Goal: Transaction & Acquisition: Purchase product/service

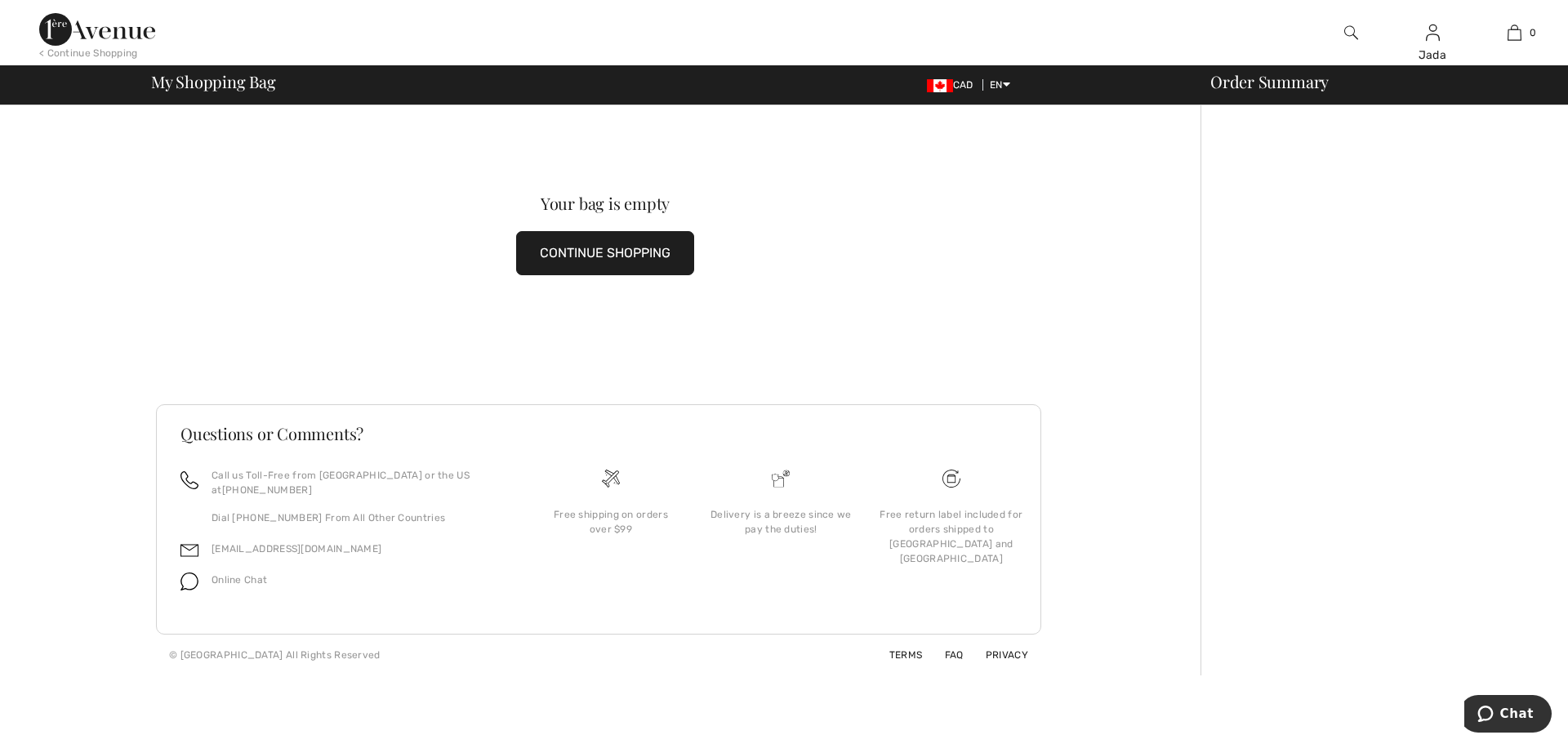
click at [70, 21] on img at bounding box center [97, 29] width 116 height 32
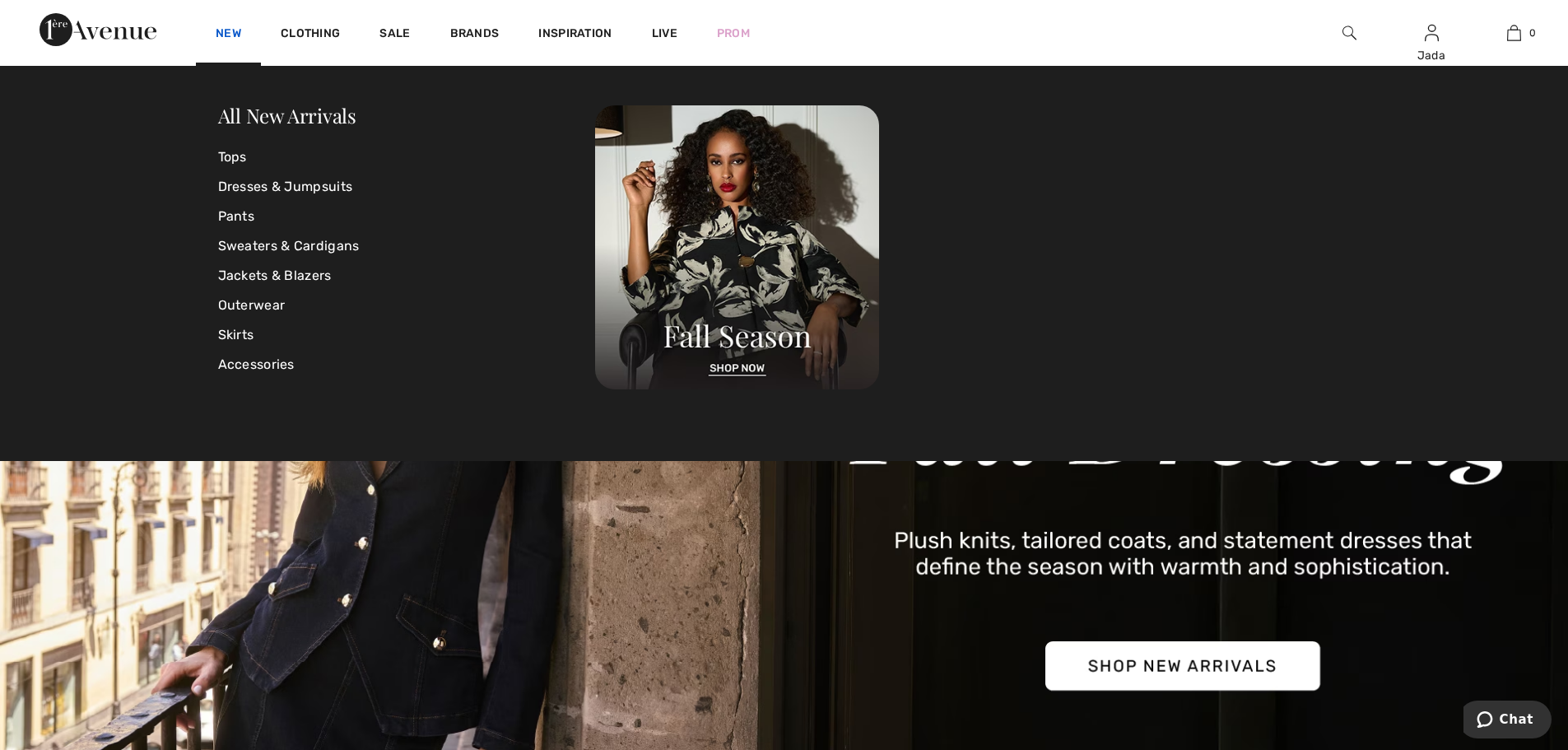
click at [232, 30] on link "New" at bounding box center [228, 35] width 26 height 17
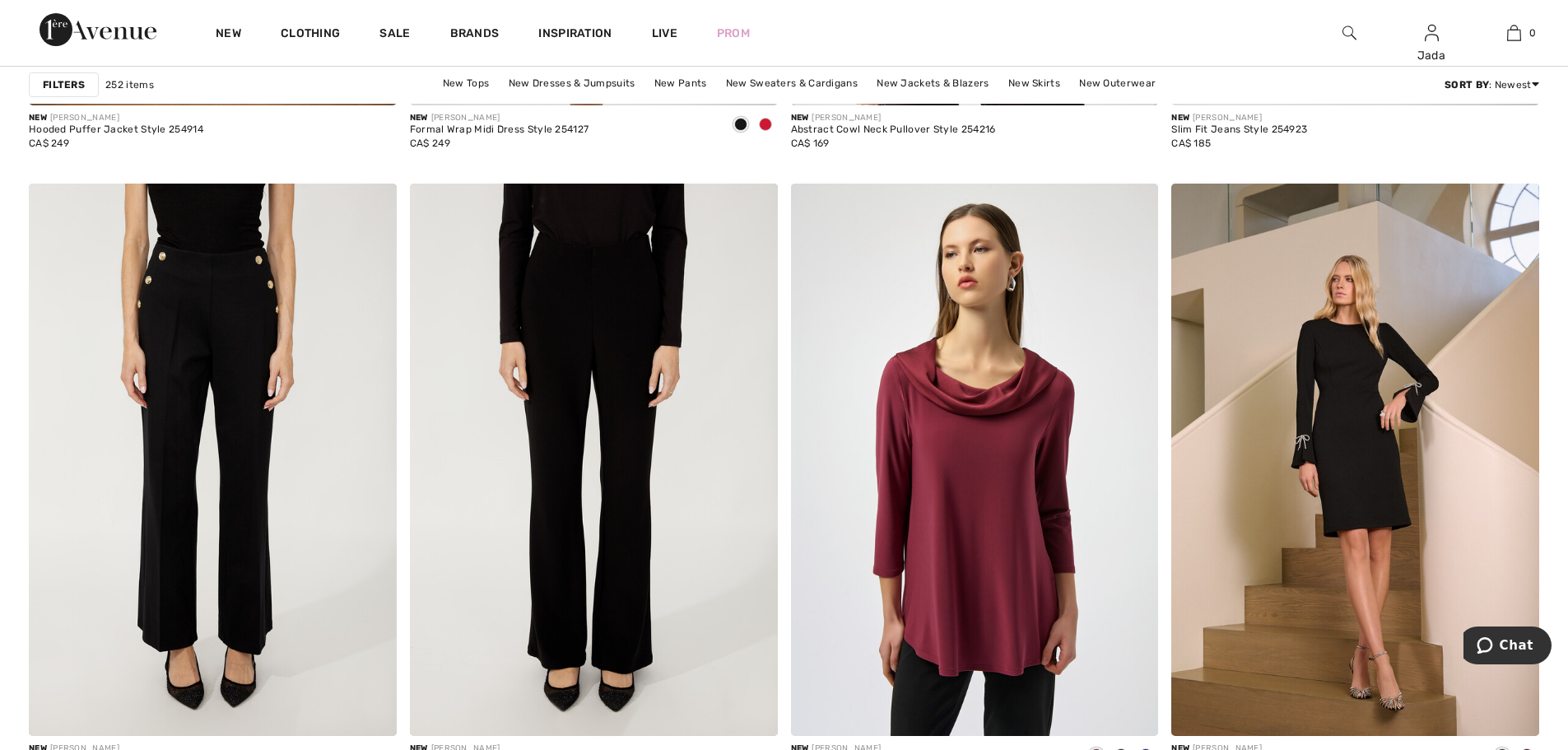
scroll to position [2058, 0]
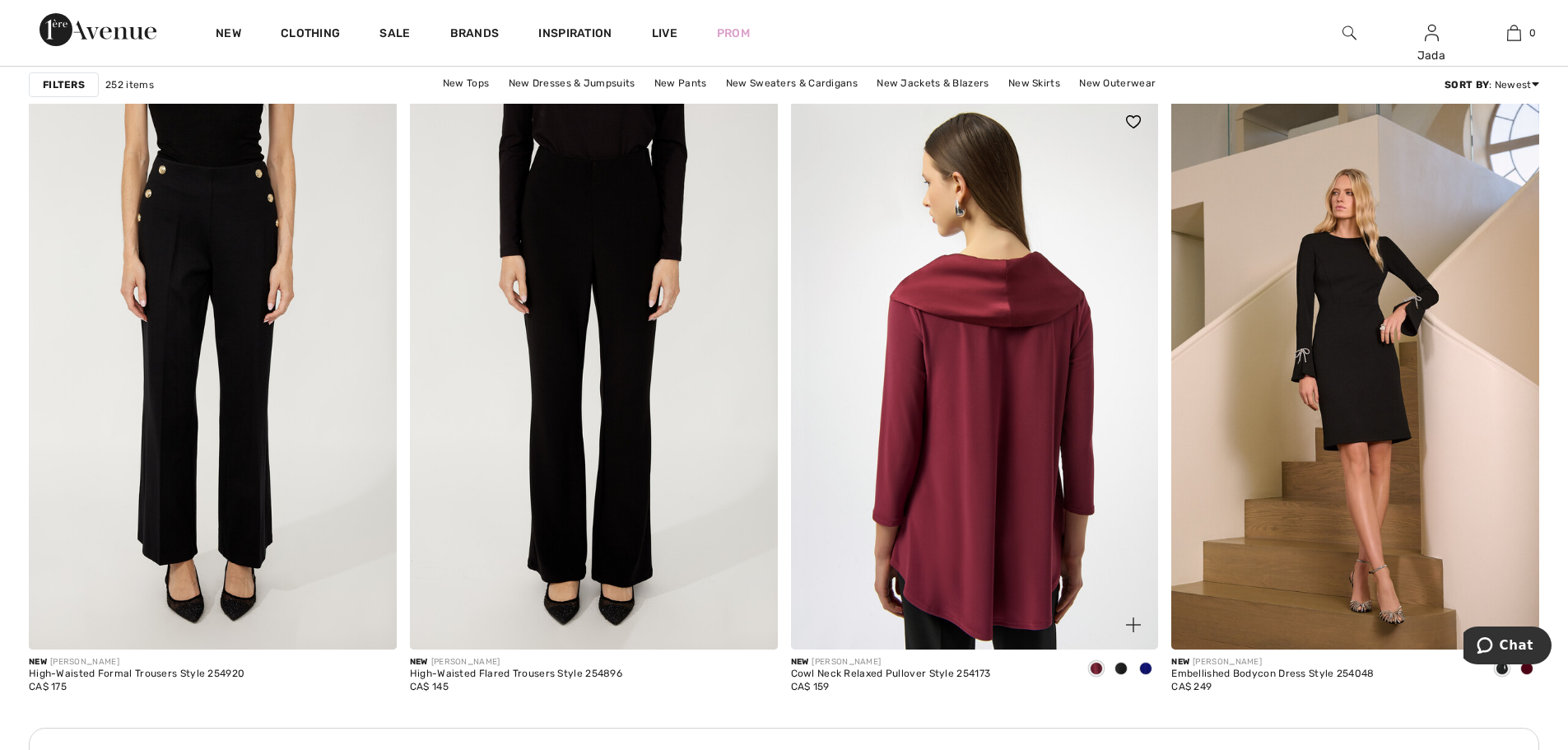
click at [1020, 504] on img at bounding box center [975, 373] width 368 height 551
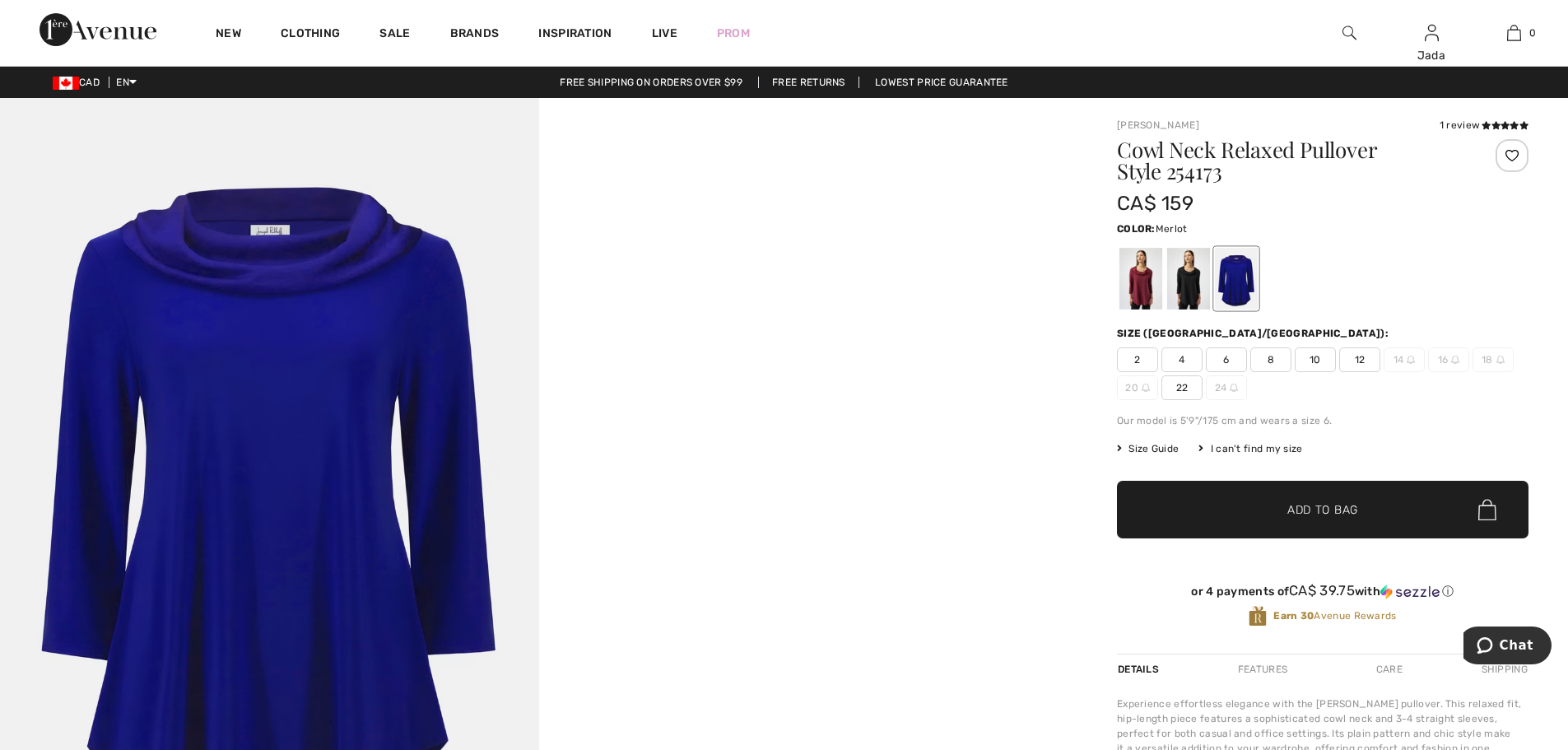
click at [1133, 293] on div at bounding box center [1141, 278] width 43 height 62
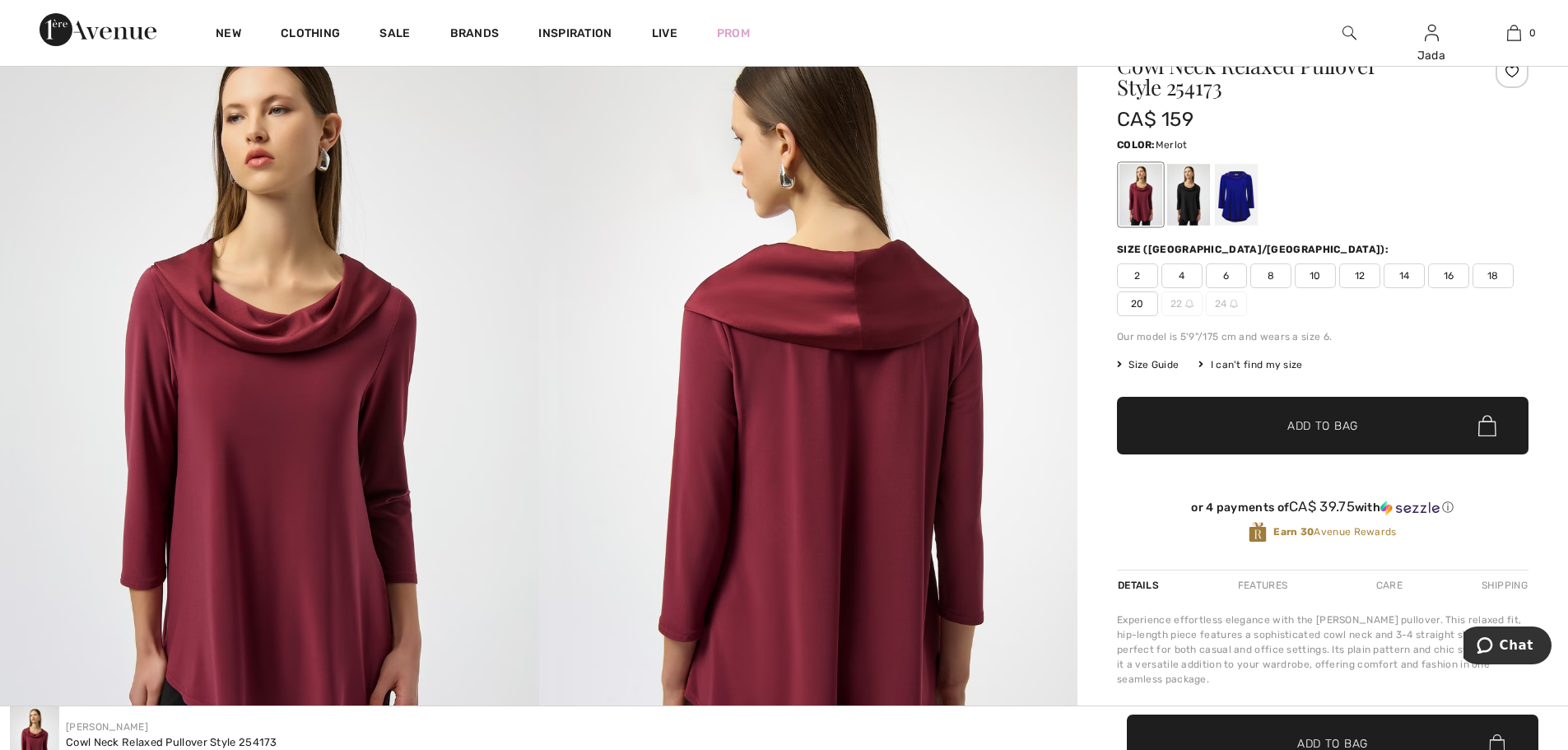
scroll to position [82, 0]
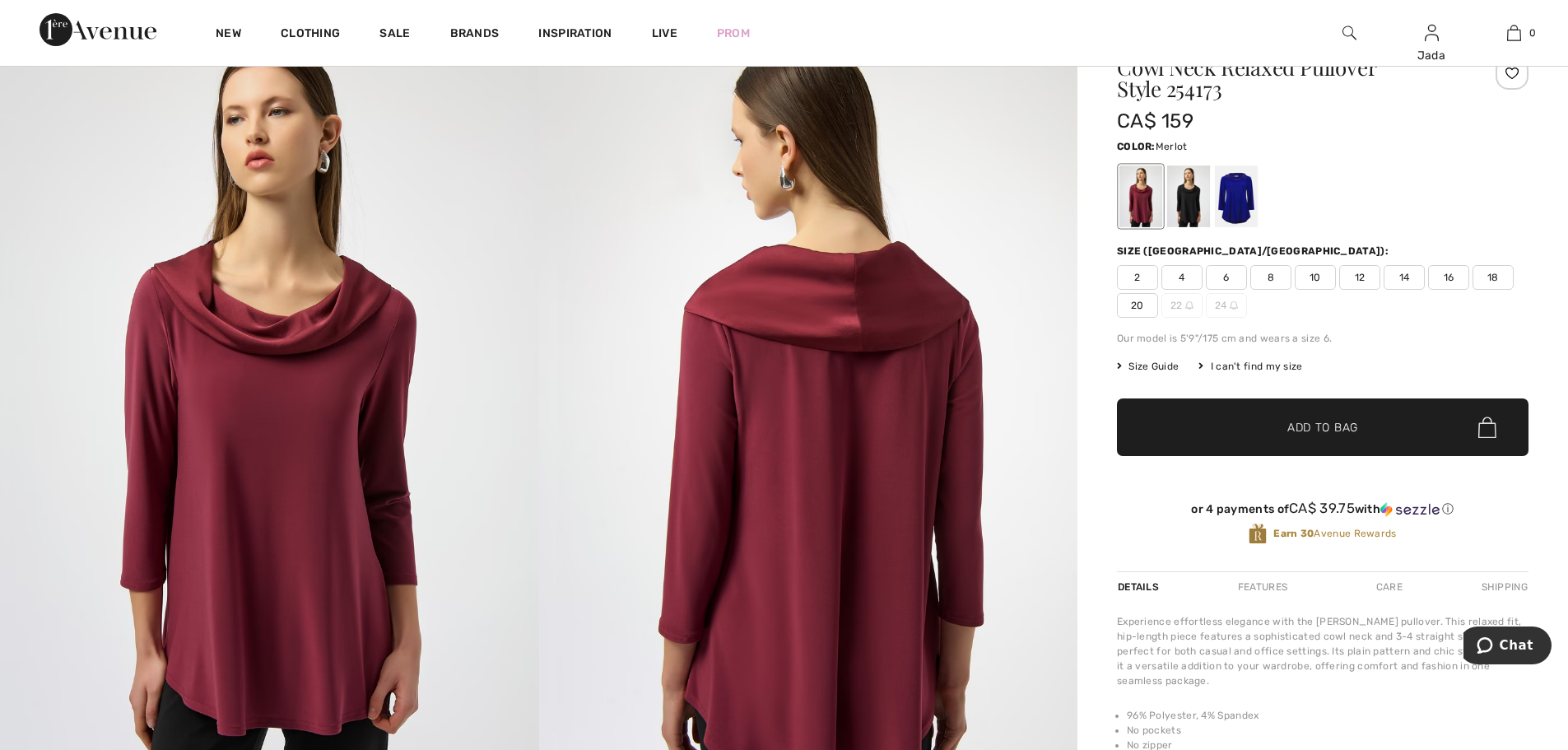
click at [1317, 277] on span "10" at bounding box center [1315, 277] width 41 height 25
click at [1335, 440] on span "✔ Added to Bag Add to Bag" at bounding box center [1322, 427] width 412 height 57
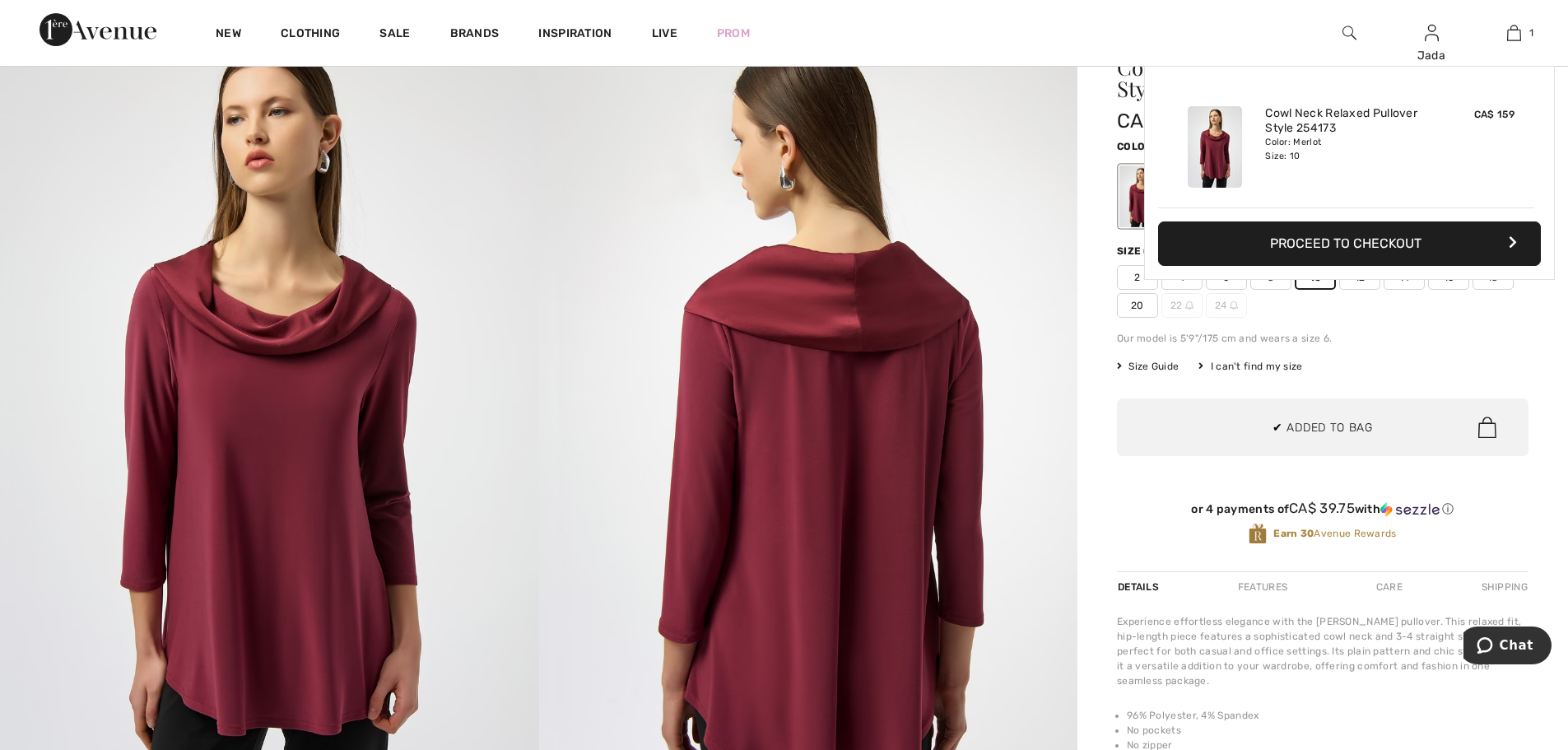
scroll to position [0, 0]
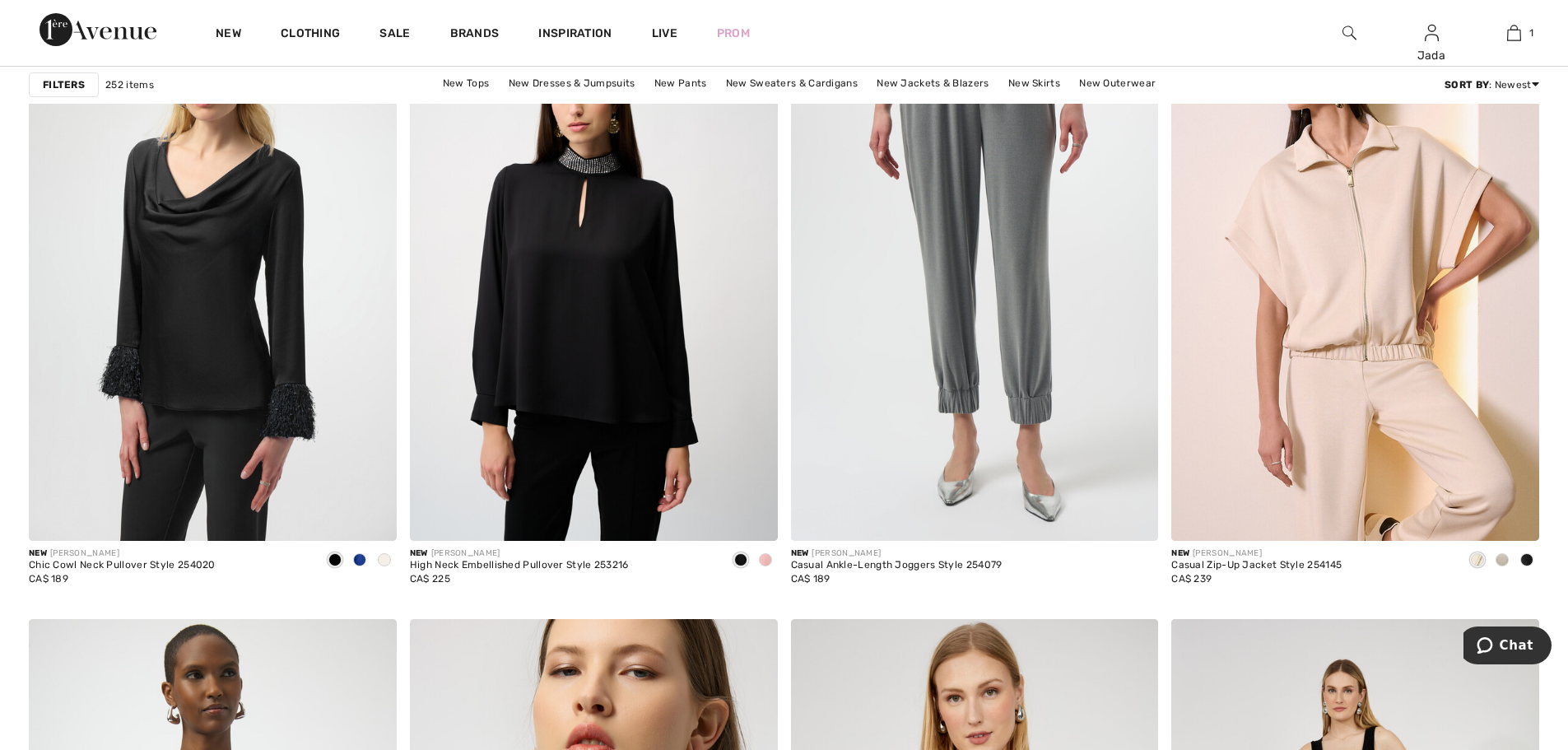
scroll to position [2963, 0]
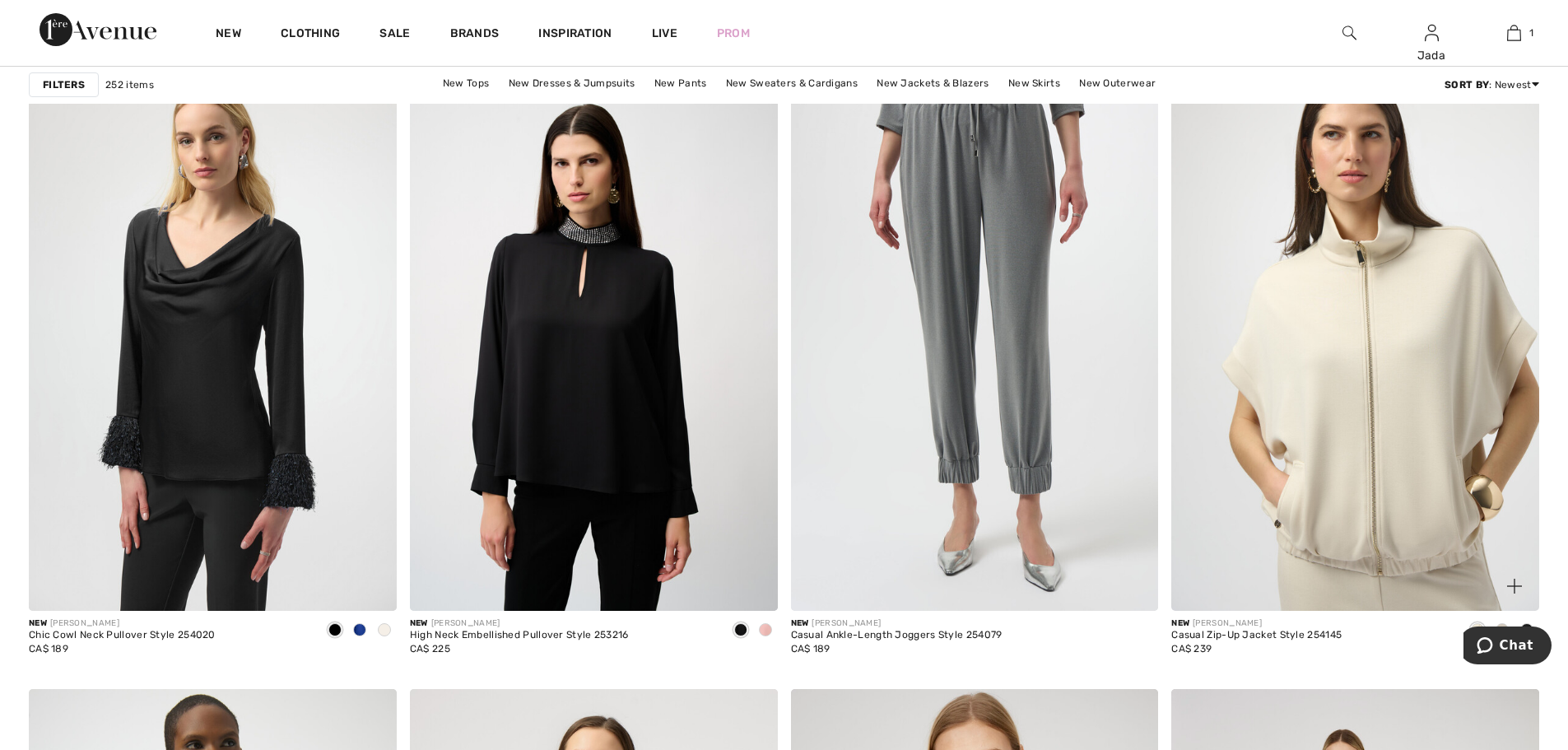
click at [1271, 471] on img at bounding box center [1355, 334] width 368 height 551
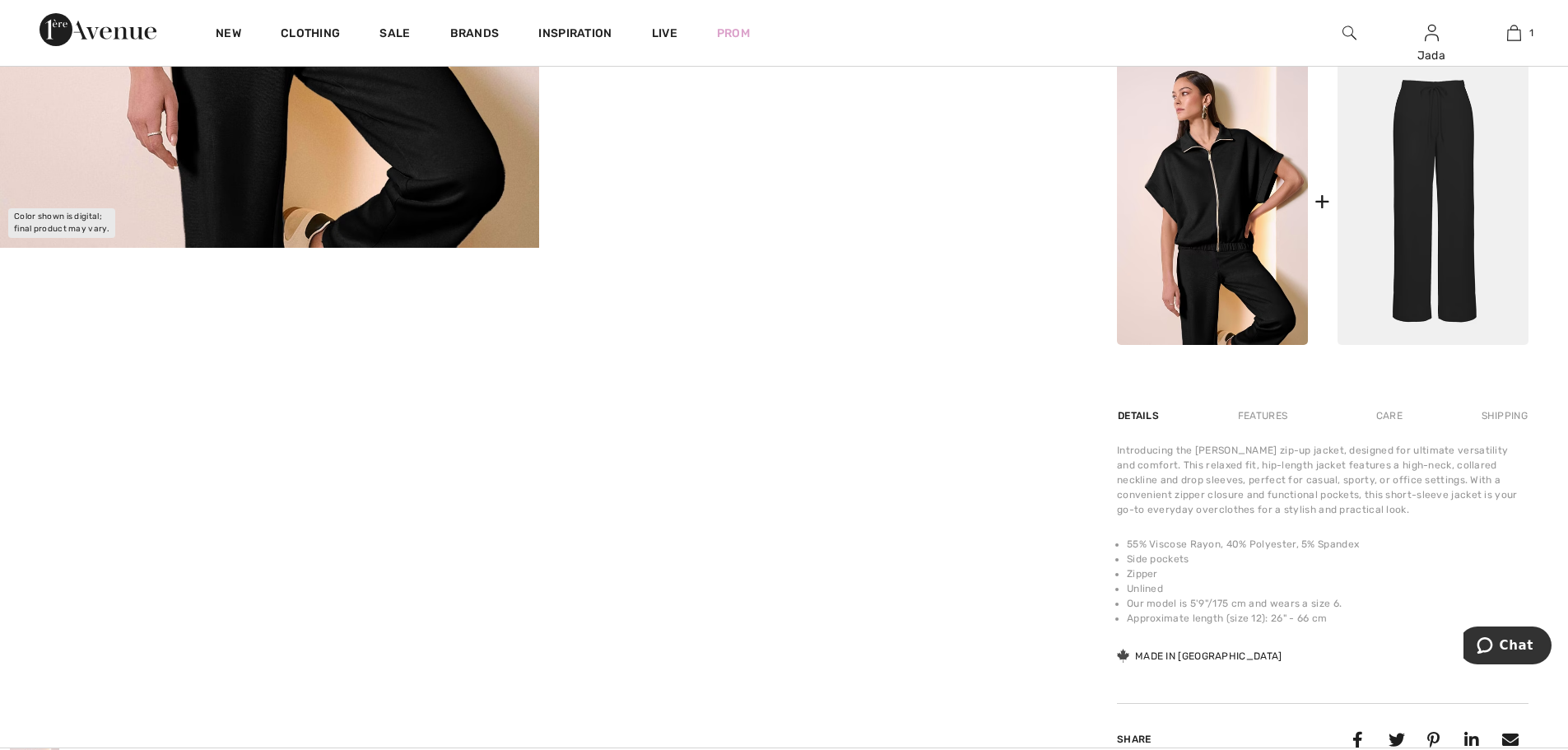
scroll to position [246, 0]
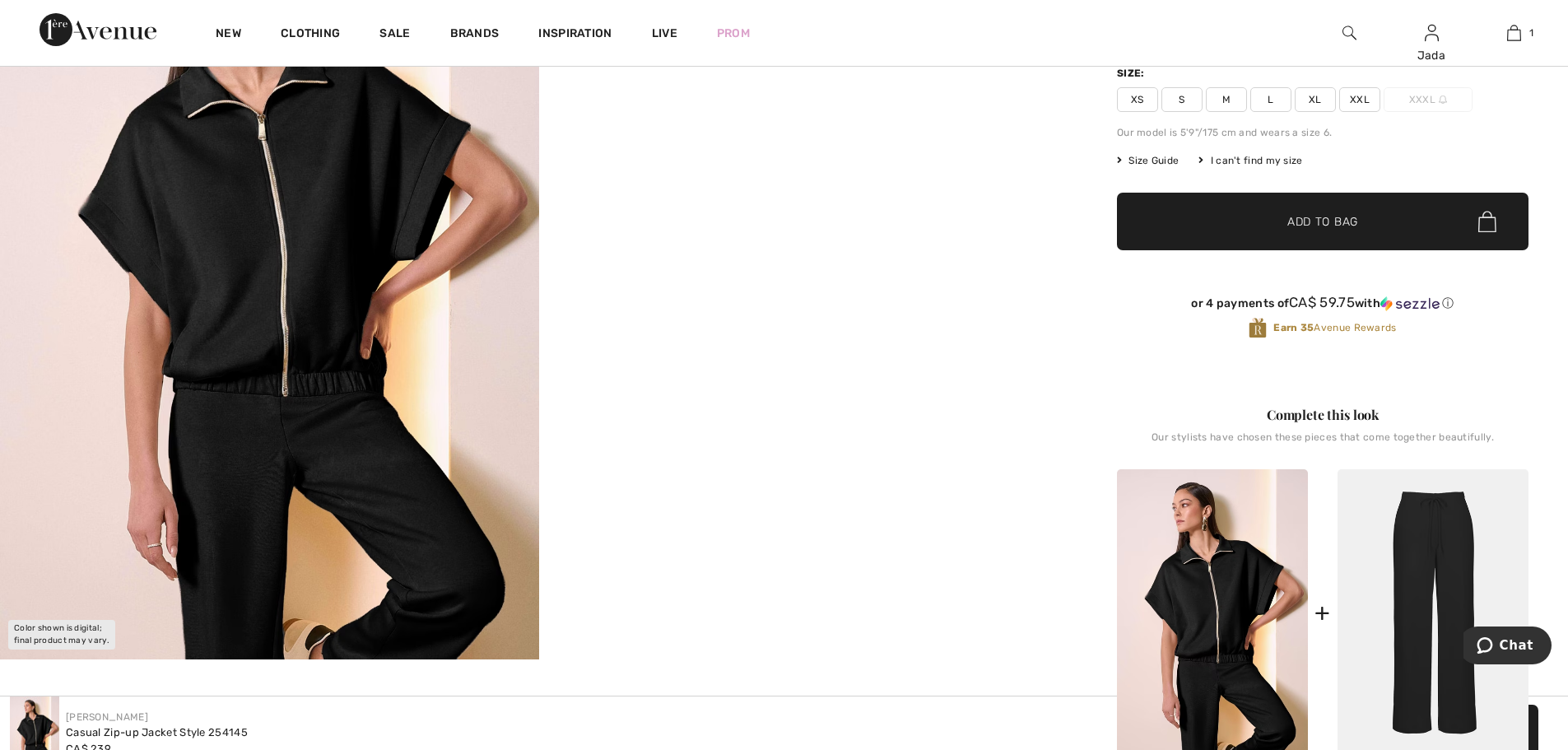
click at [1089, 500] on div "Joseph Ribkoff Write a review Casual Zip-up Jacket Style 254145 CA$ 239 Color: …" at bounding box center [1322, 551] width 490 height 1401
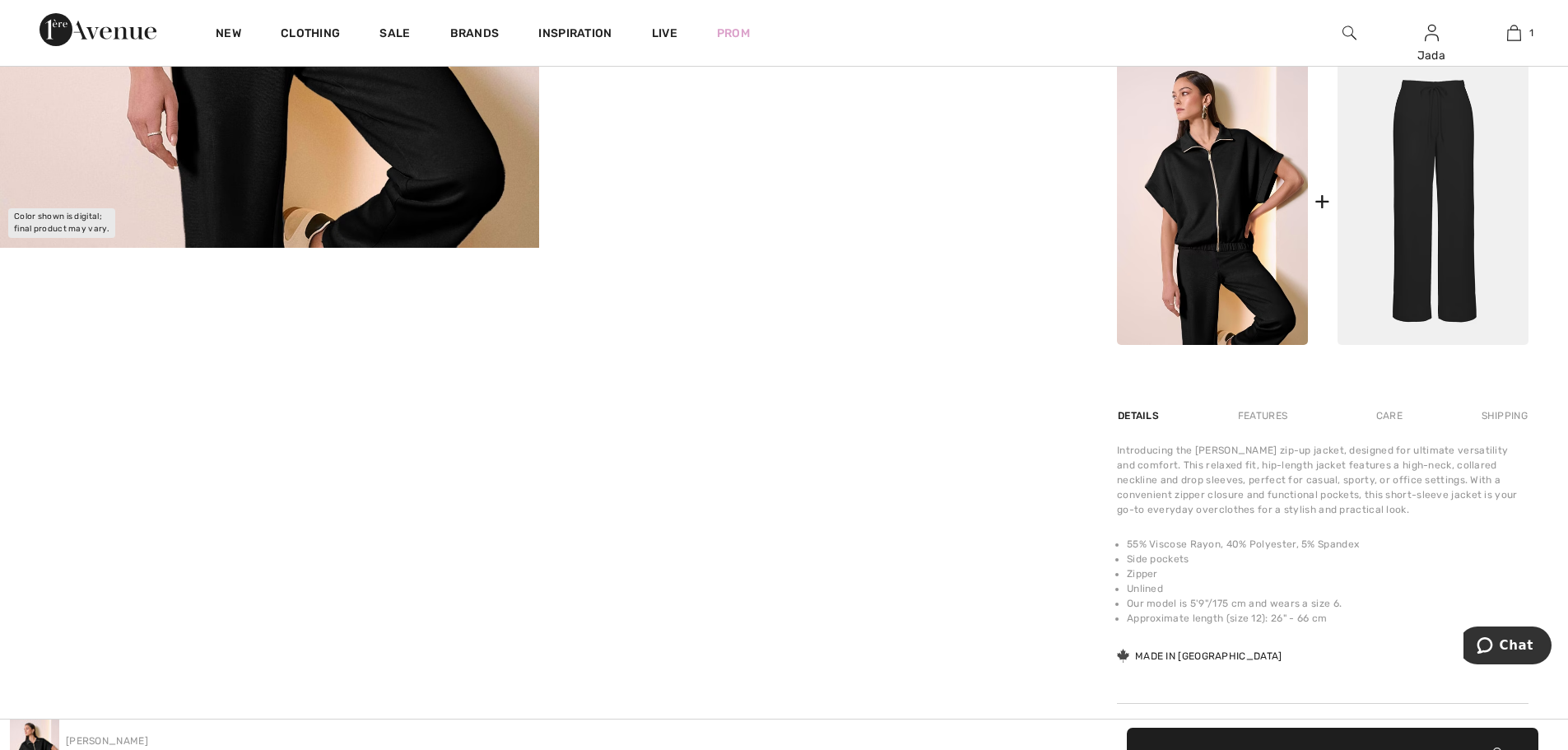
click at [794, 513] on div "Your browser does not support the video tag. Your browser does not support the …" at bounding box center [539, 139] width 1078 height 1401
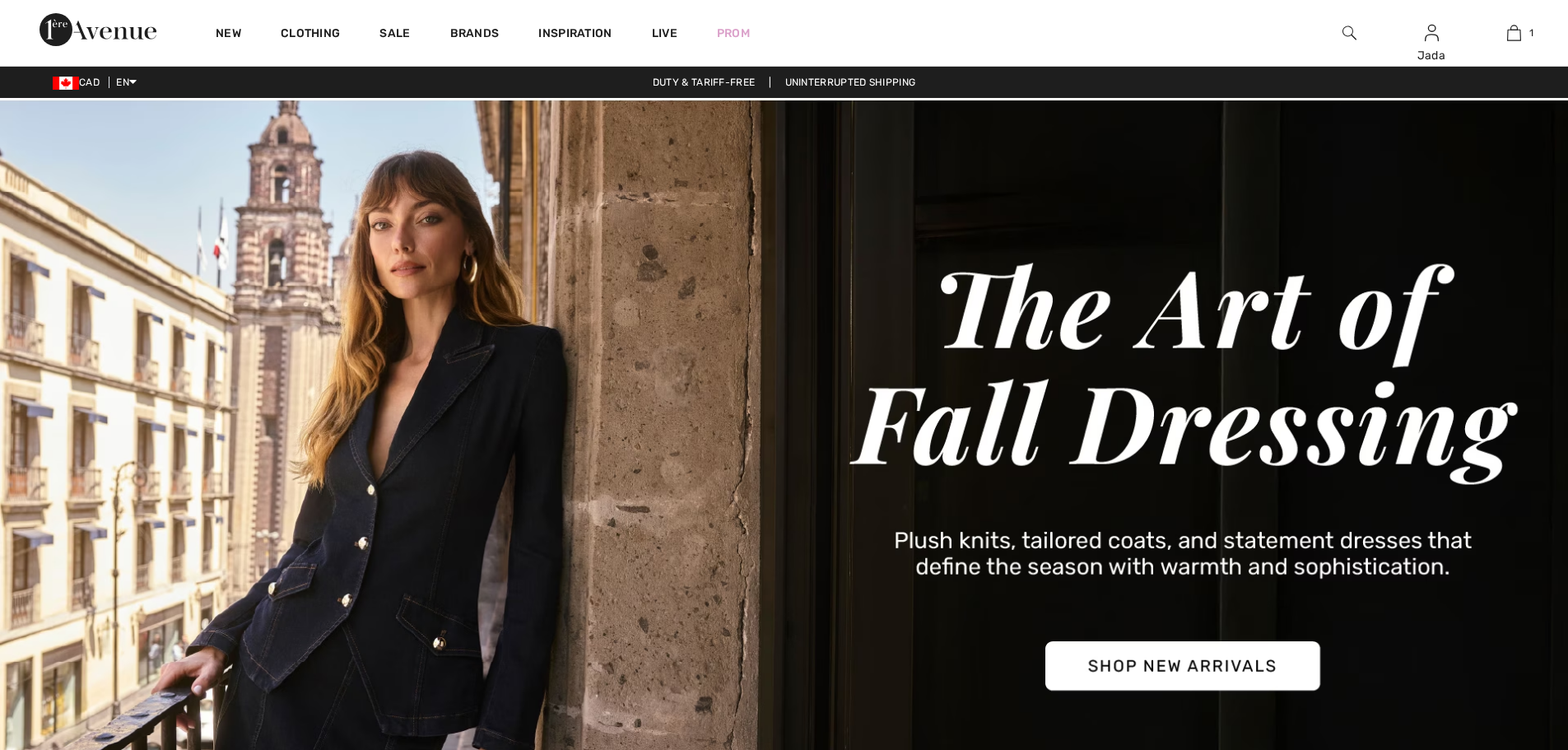
click at [101, 25] on img at bounding box center [97, 30] width 117 height 32
click at [106, 33] on img at bounding box center [97, 30] width 117 height 32
click at [76, 27] on img at bounding box center [97, 30] width 117 height 32
click at [75, 27] on img at bounding box center [97, 30] width 117 height 32
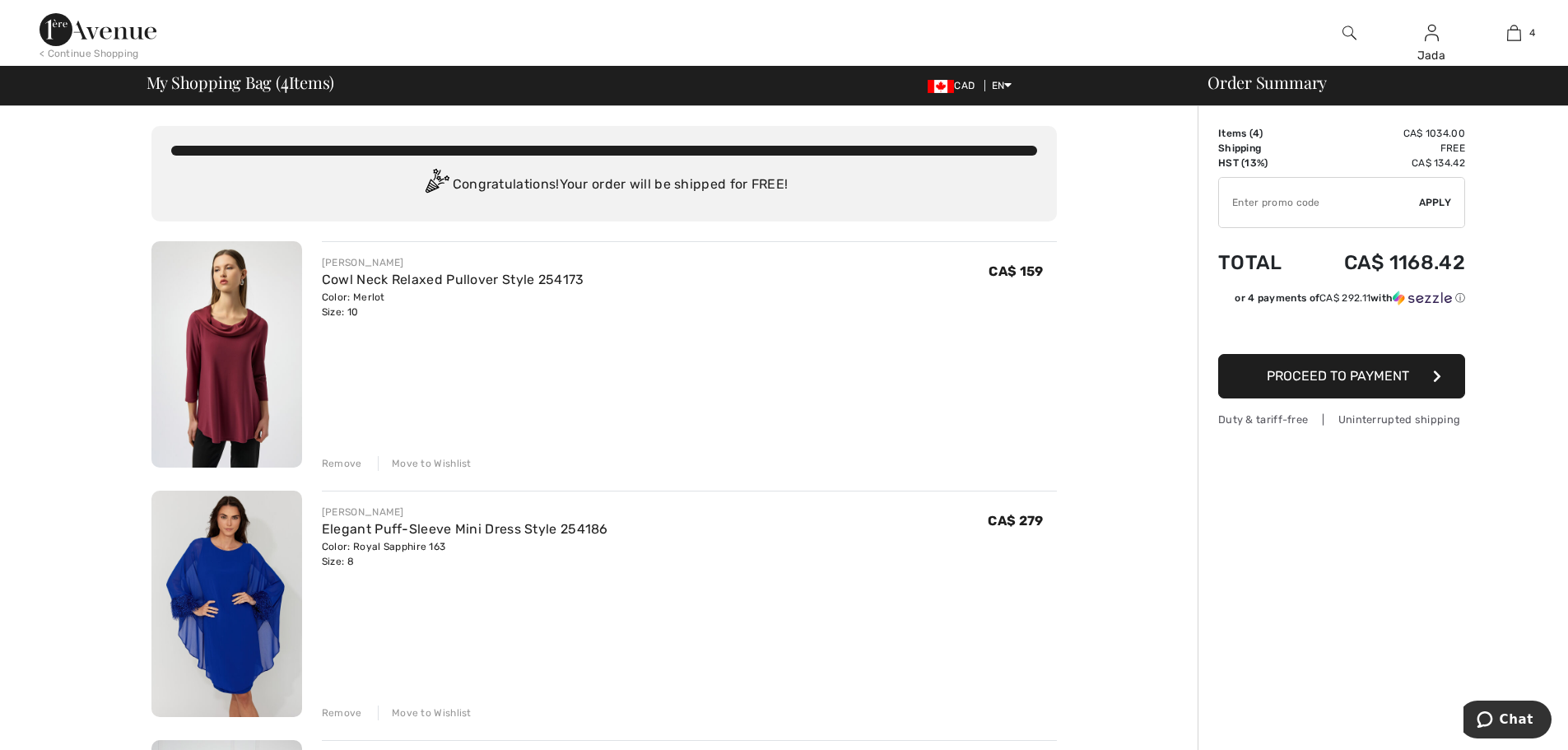
click at [335, 462] on div "Remove" at bounding box center [342, 463] width 40 height 15
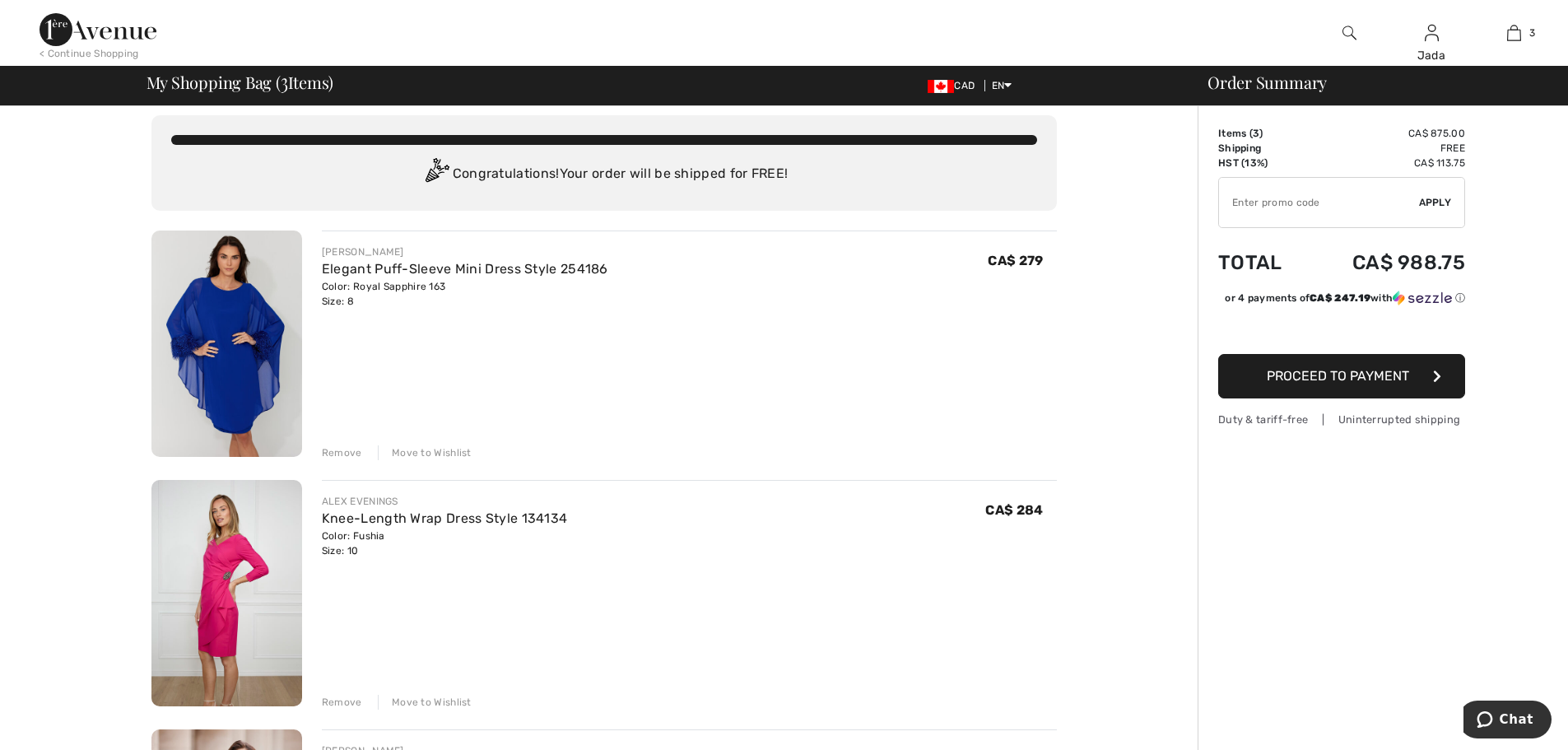
scroll to position [164, 0]
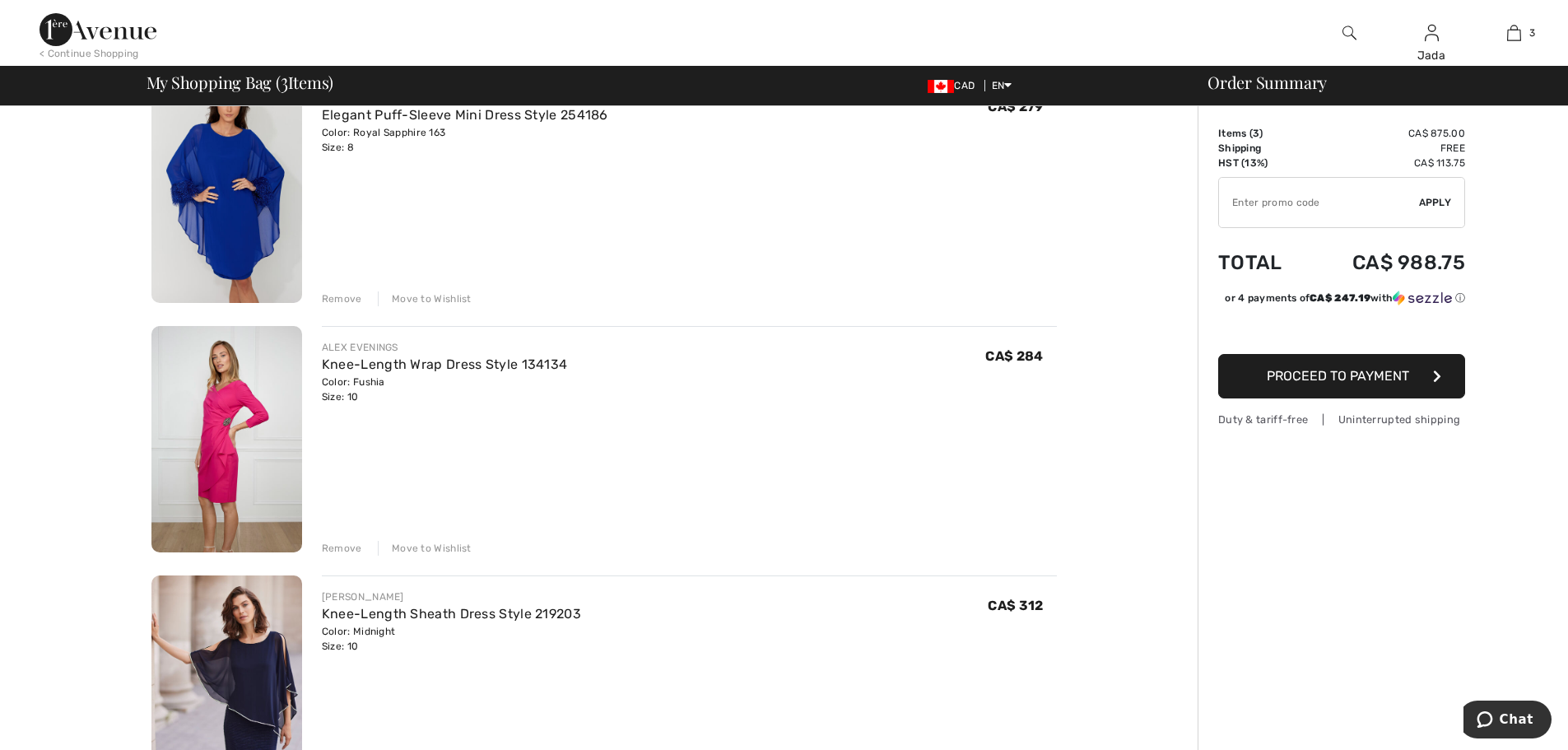
click at [339, 550] on div "Remove" at bounding box center [342, 548] width 40 height 15
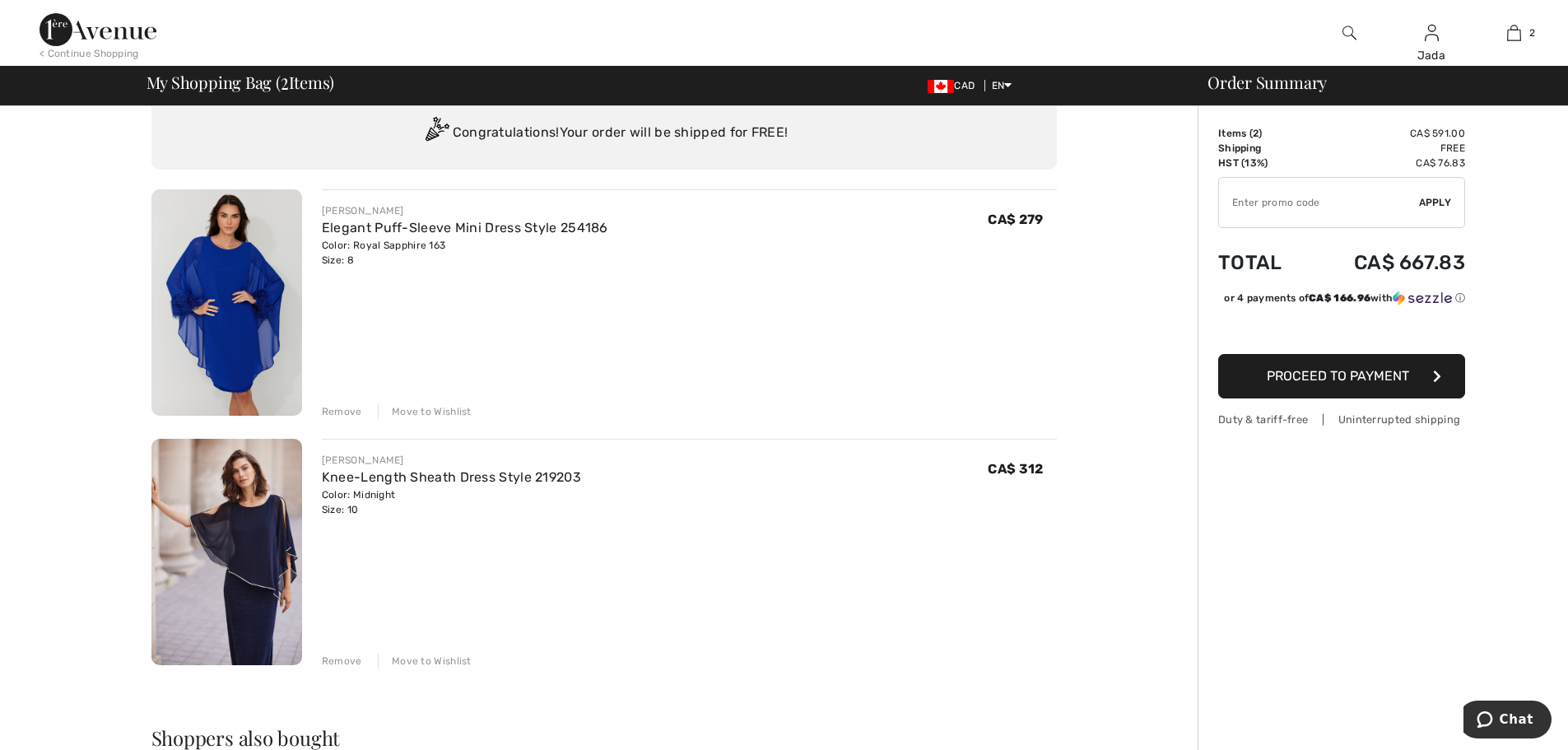
scroll to position [0, 0]
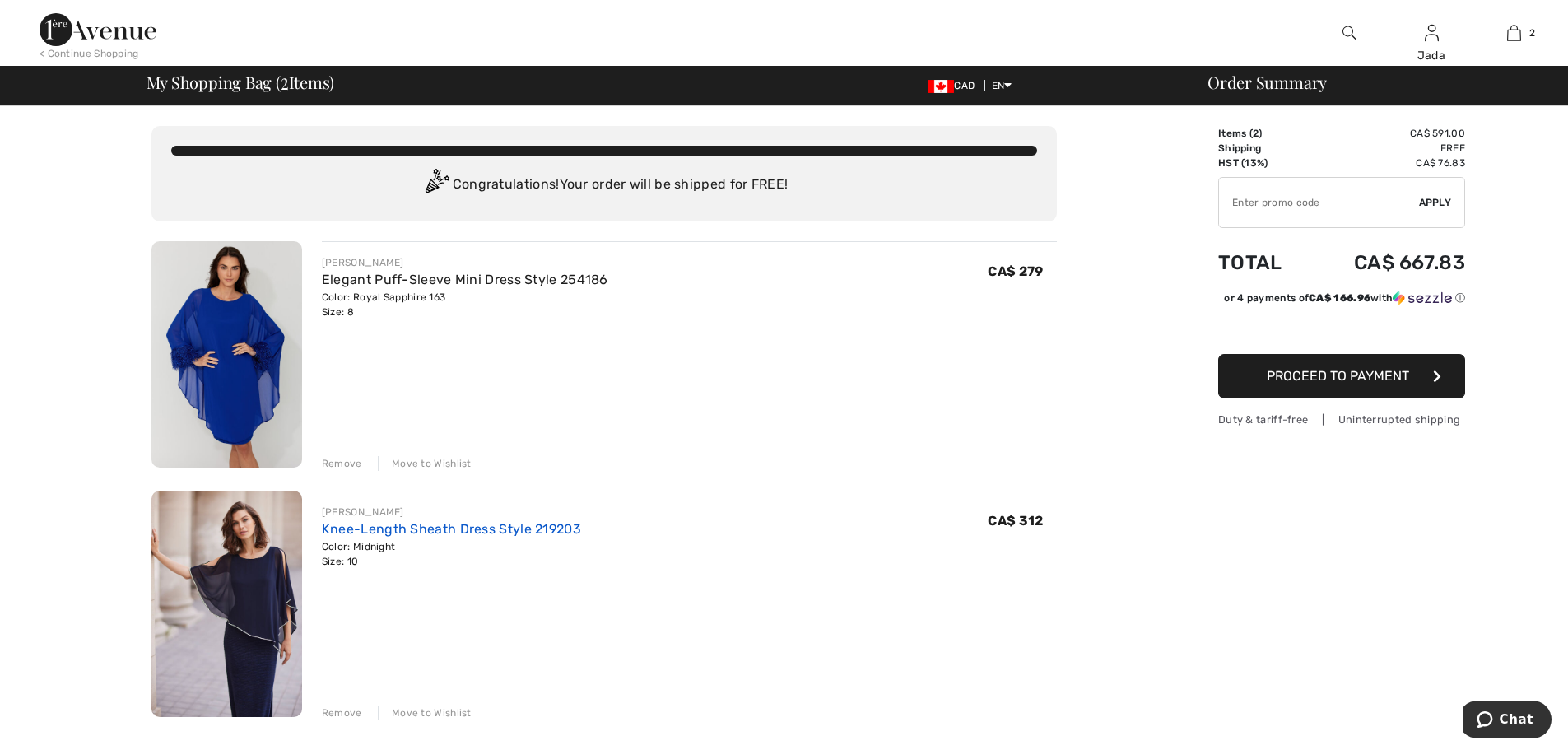
click at [441, 527] on link "Knee-Length Sheath Dress Style 219203" at bounding box center [451, 528] width 259 height 15
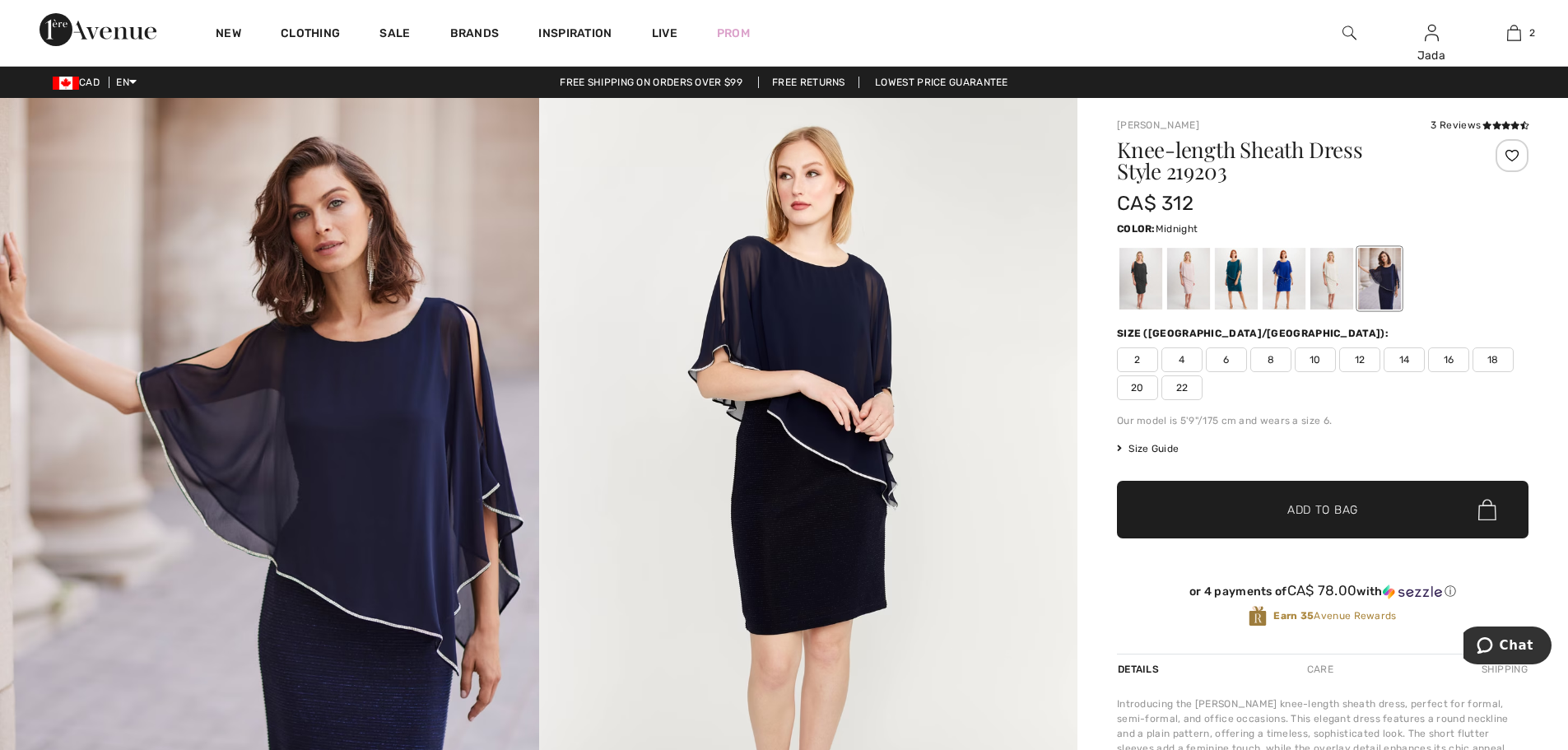
click at [123, 30] on img at bounding box center [97, 30] width 117 height 32
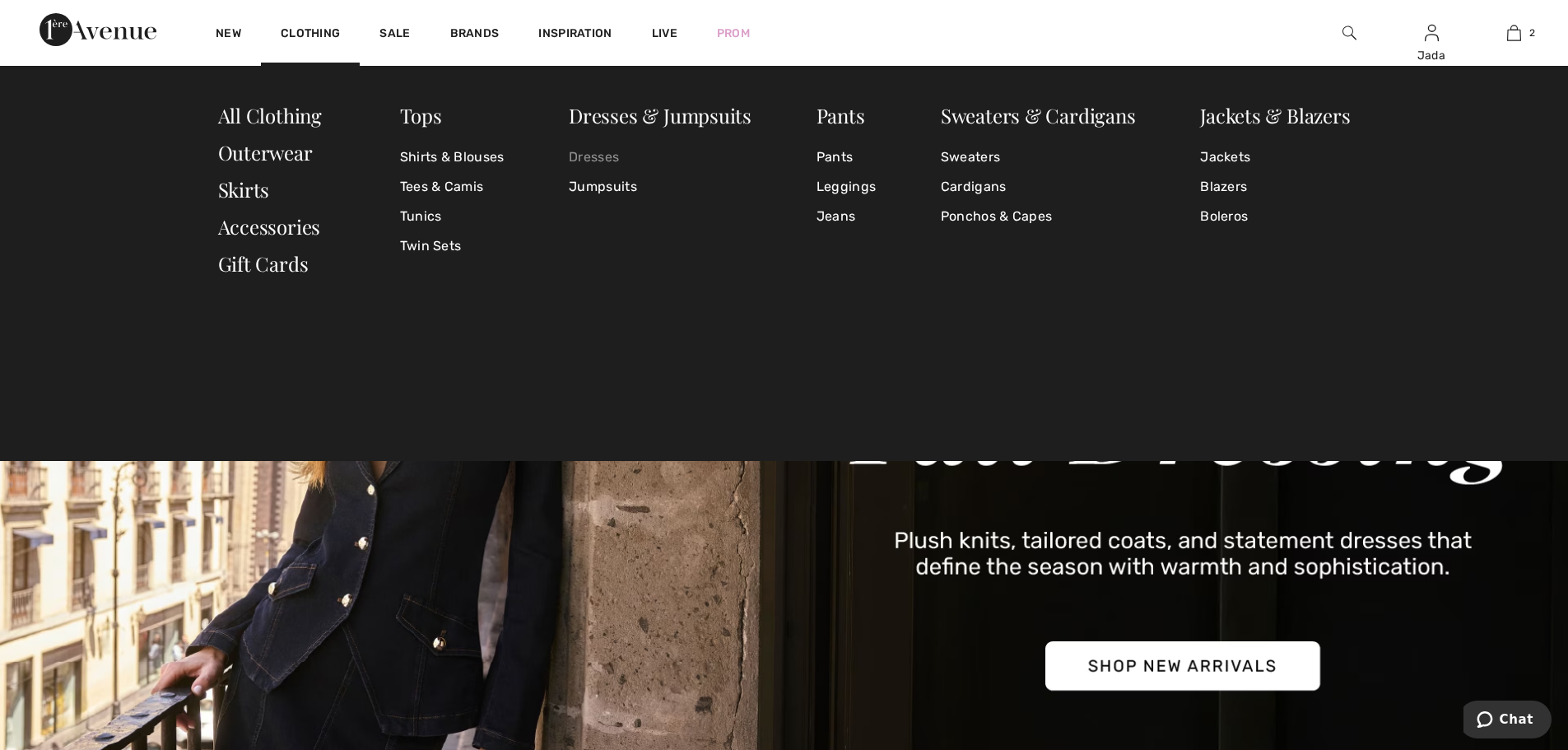
click at [591, 152] on link "Dresses" at bounding box center [659, 157] width 183 height 30
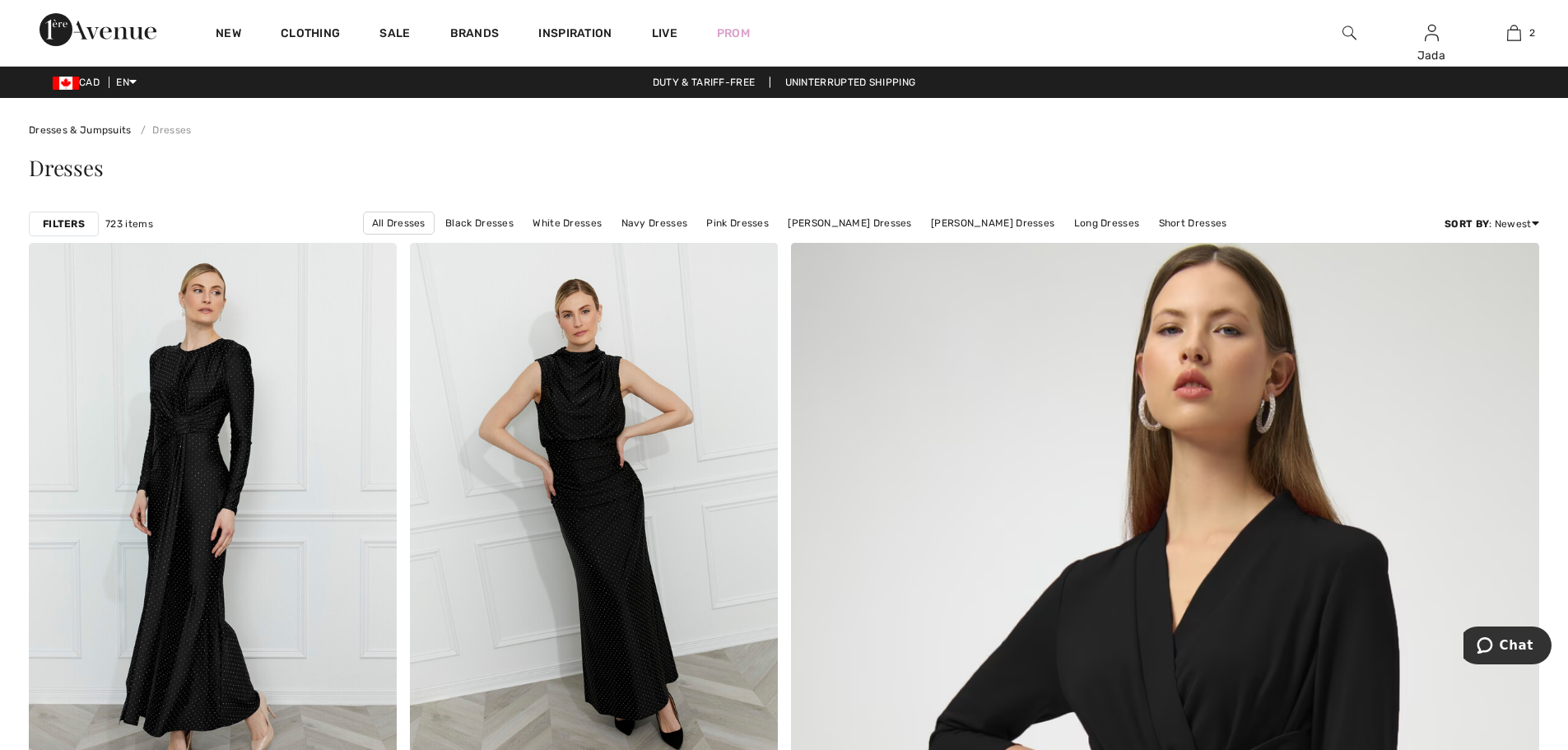
click at [69, 221] on strong "Filters" at bounding box center [64, 225] width 42 height 15
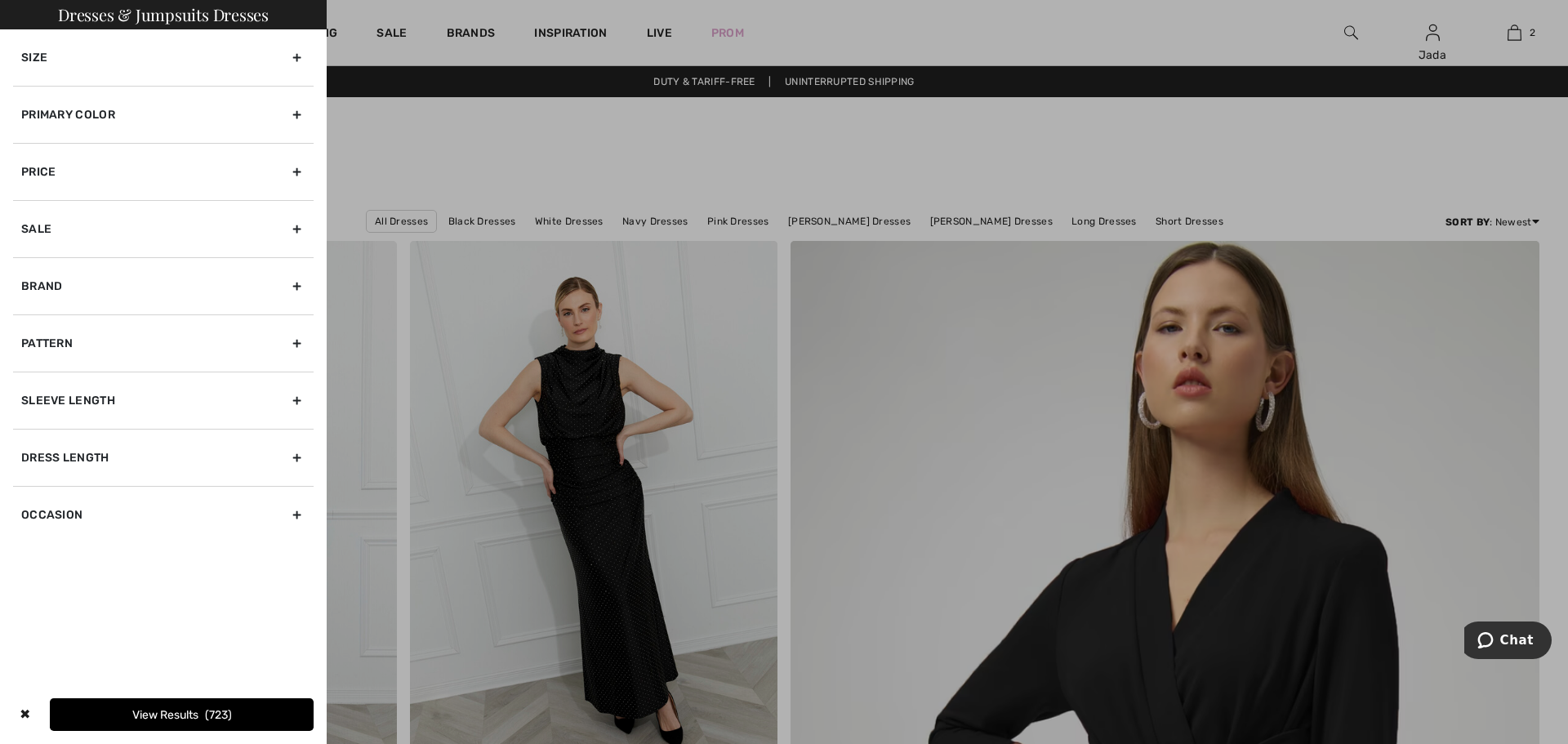
click at [100, 112] on div "Primary Color" at bounding box center [163, 114] width 301 height 57
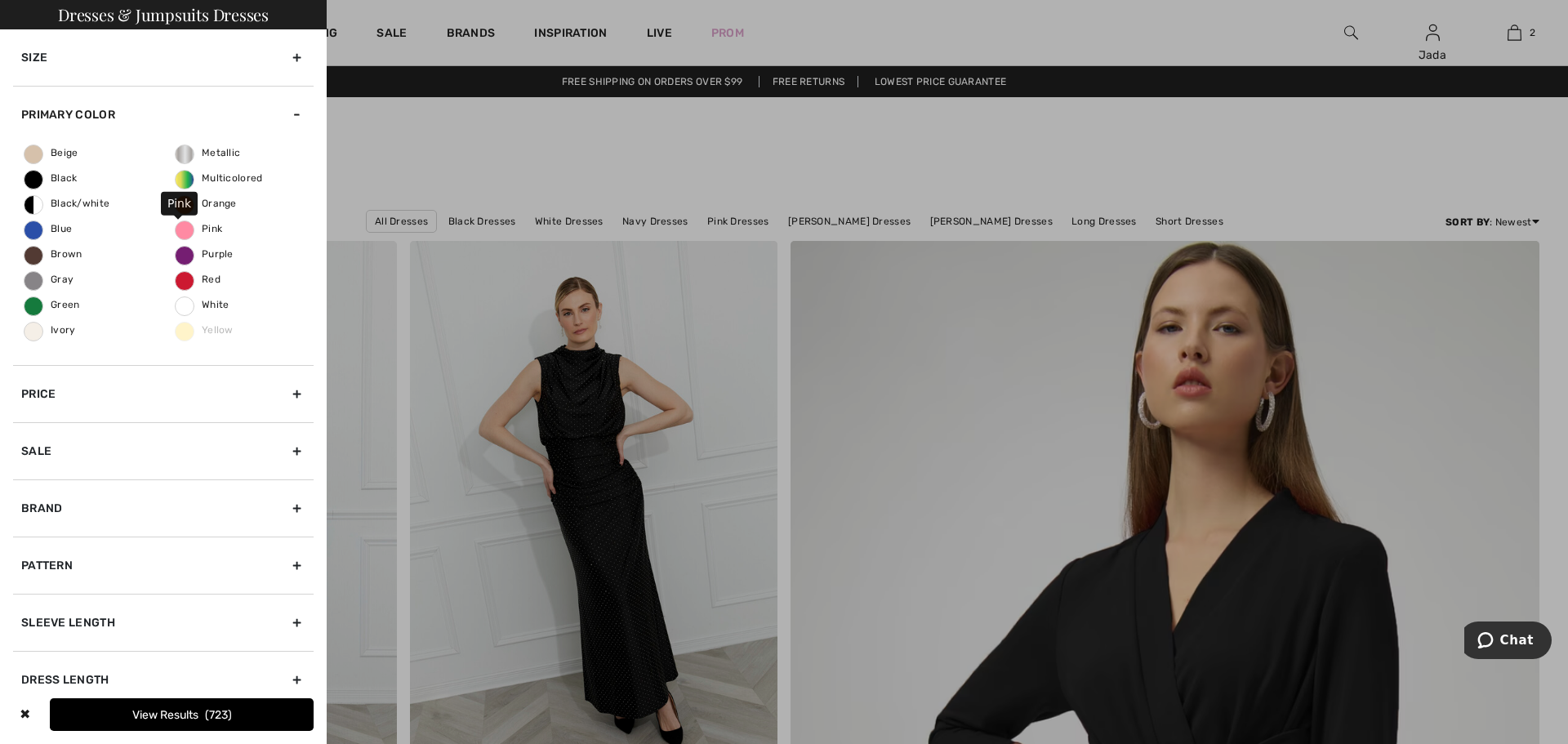
click at [182, 227] on span "Pink" at bounding box center [198, 228] width 46 height 11
click at [0, 0] on input "Pink" at bounding box center [0, 0] width 0 height 0
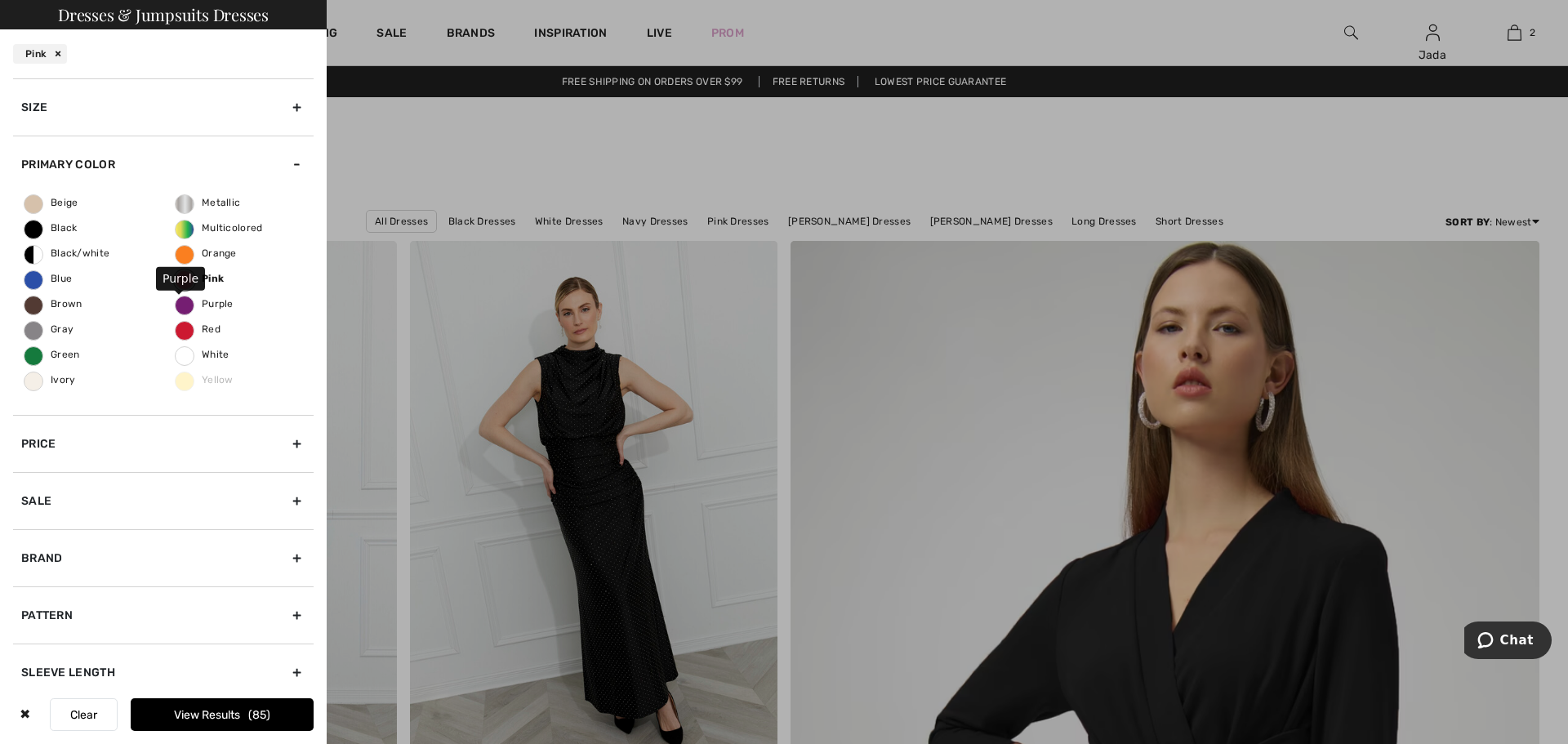
click at [184, 302] on span "Purple" at bounding box center [204, 303] width 58 height 11
click at [0, 0] on input "Purple" at bounding box center [0, 0] width 0 height 0
click at [180, 302] on label "Purple" at bounding box center [184, 305] width 20 height 20
click at [0, 0] on input "Purple" at bounding box center [0, 0] width 0 height 0
click at [218, 715] on button "View Results 85" at bounding box center [222, 715] width 183 height 32
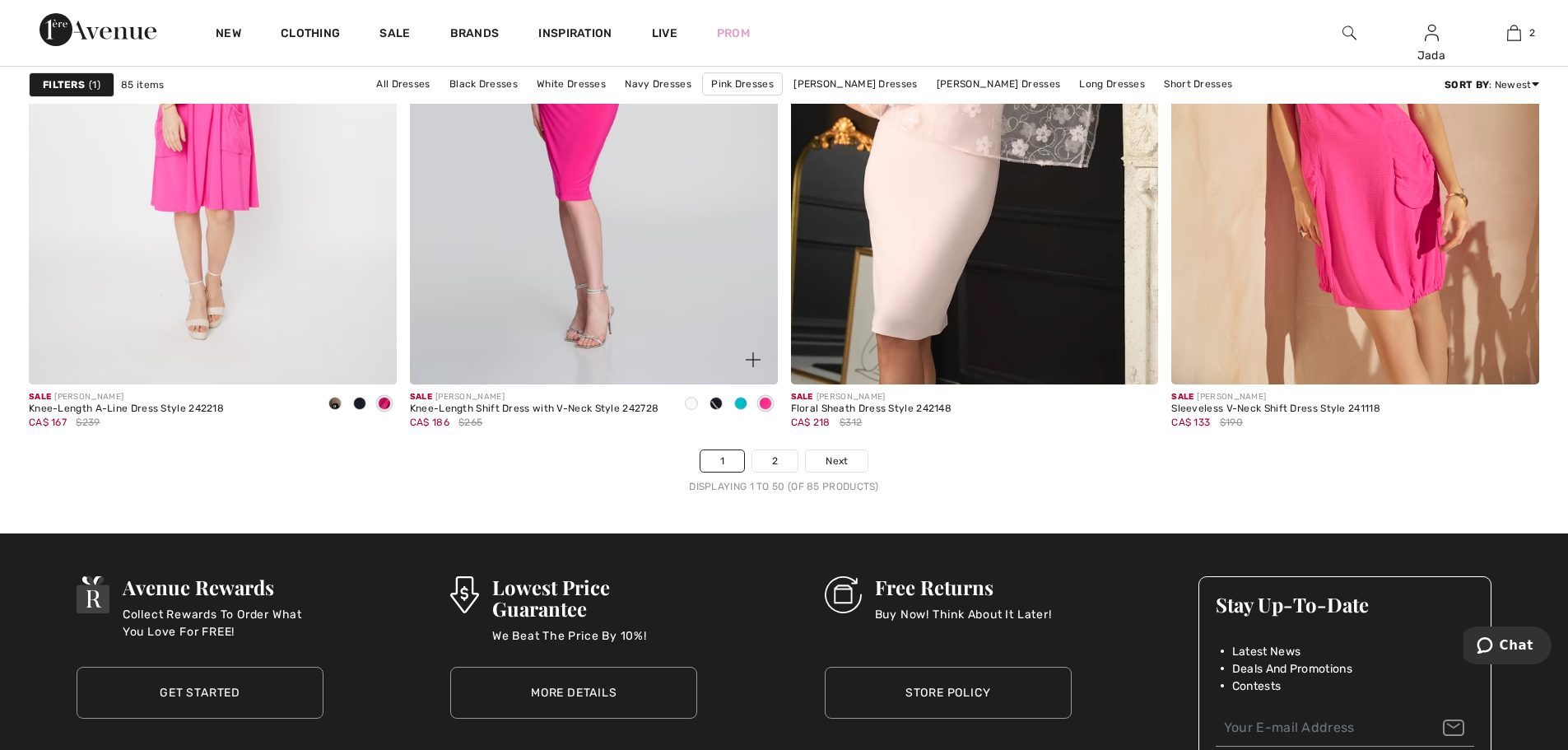
scroll to position [9137, 0]
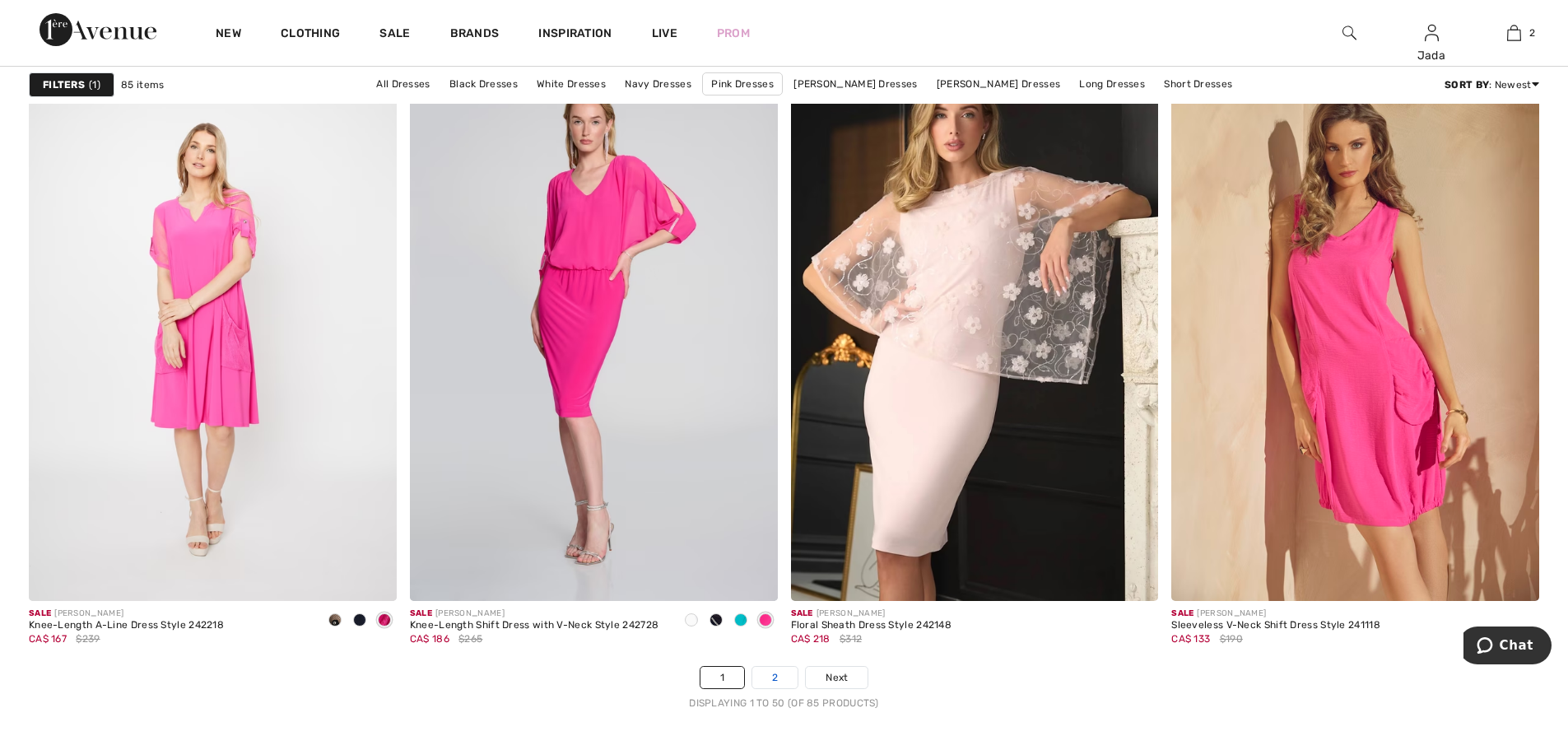
click at [773, 678] on link "2" at bounding box center [774, 677] width 45 height 21
click at [827, 672] on span "Next" at bounding box center [836, 677] width 22 height 15
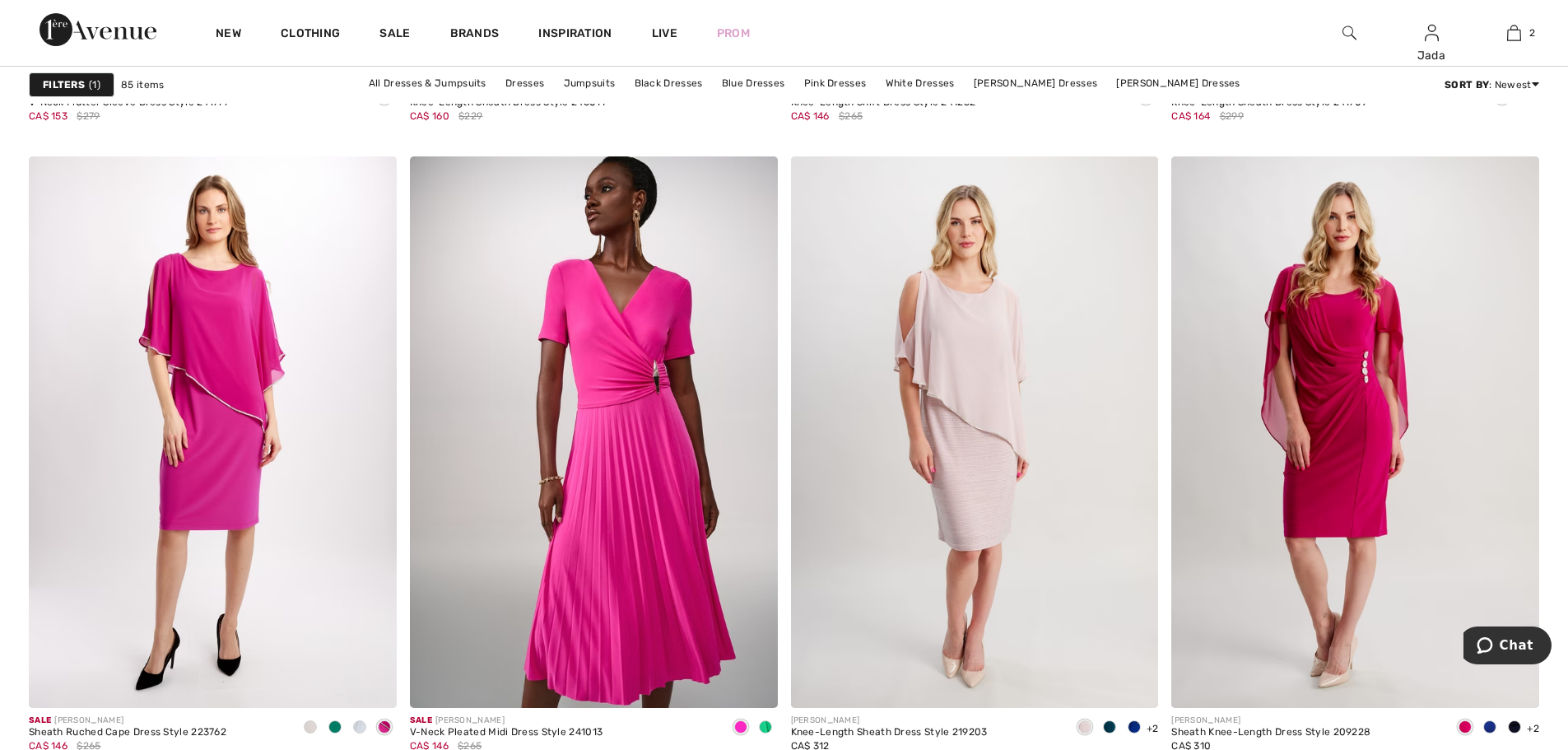
scroll to position [4198, 0]
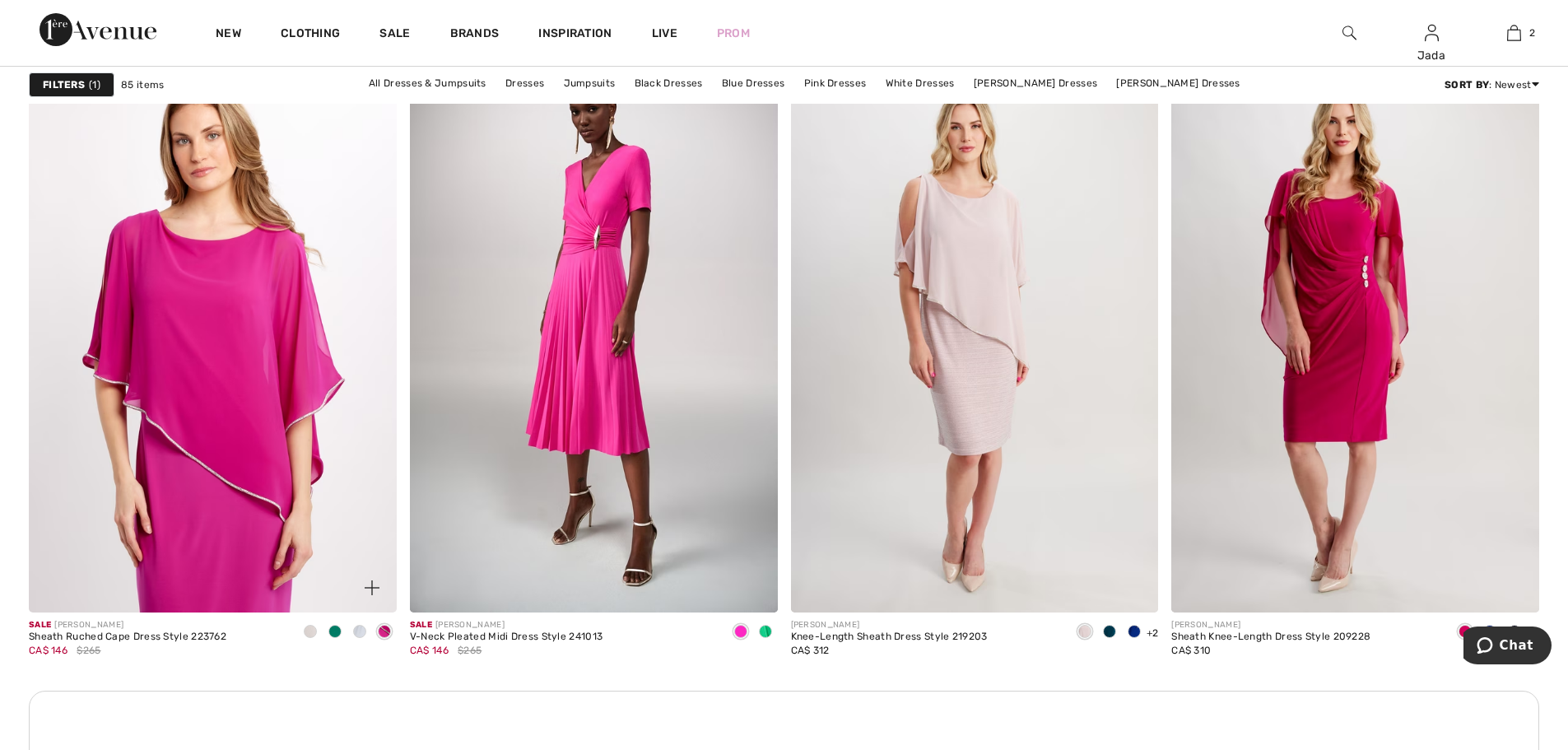
click at [247, 488] on img at bounding box center [212, 336] width 368 height 551
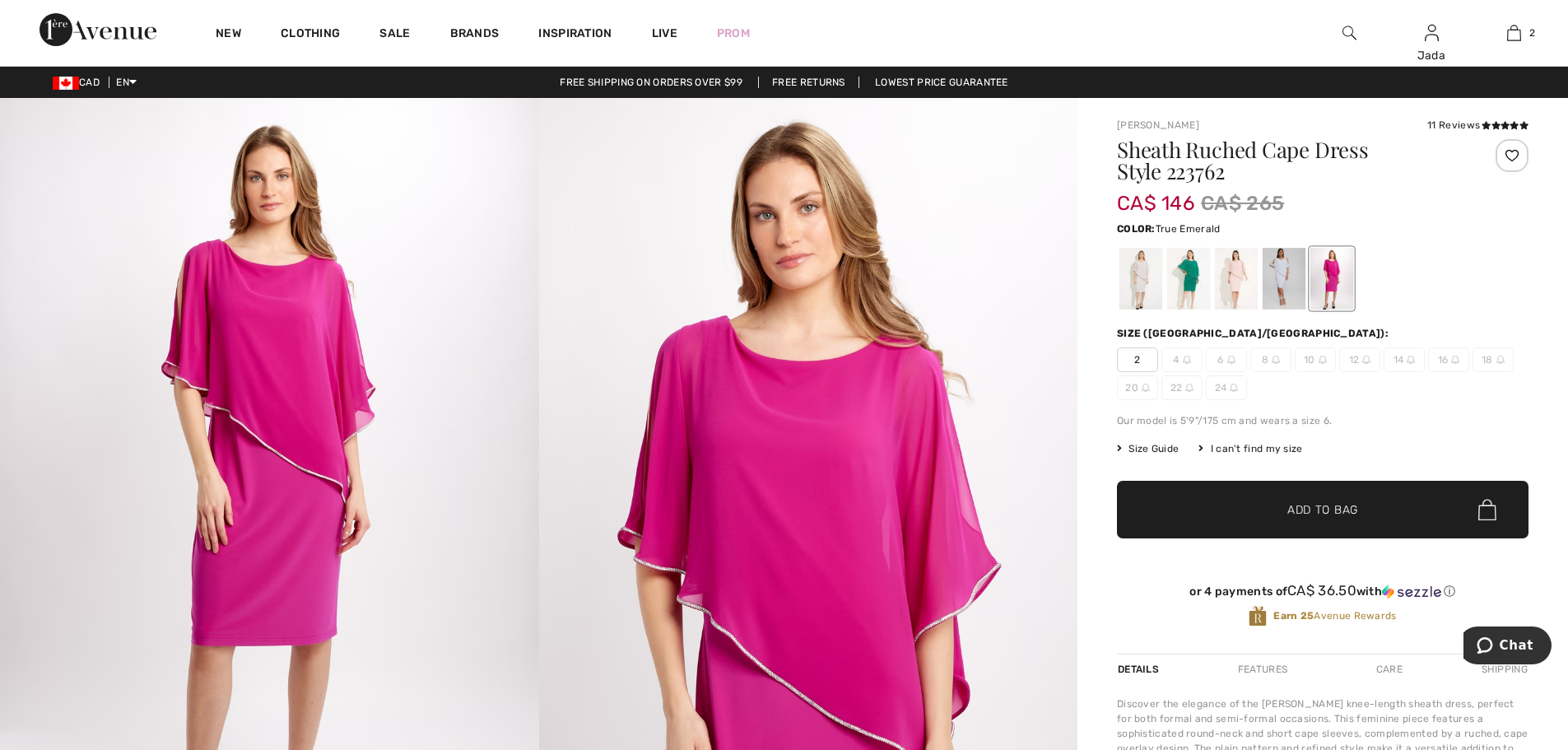
click at [1189, 279] on div at bounding box center [1189, 278] width 43 height 62
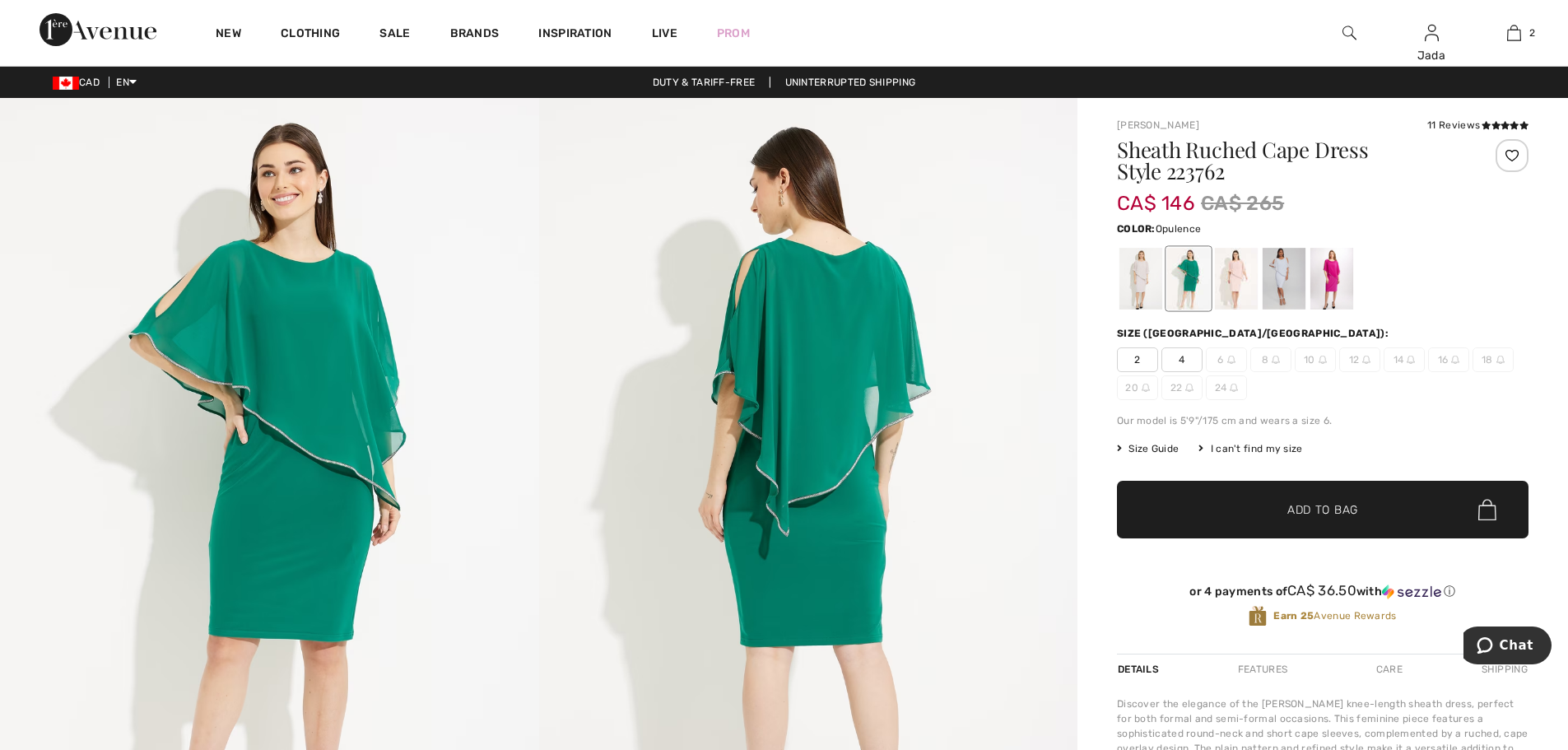
click at [1322, 276] on div at bounding box center [1332, 278] width 43 height 62
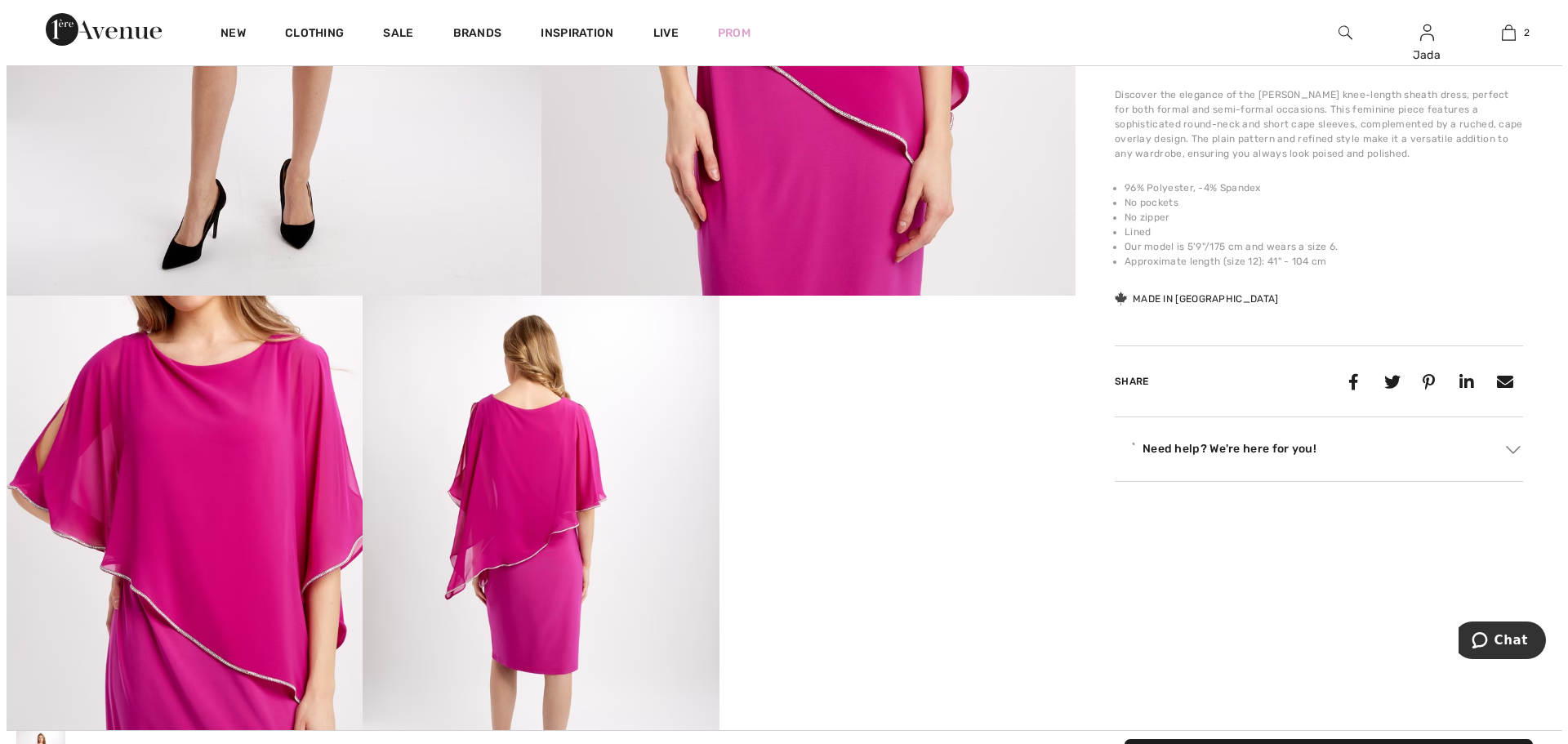
scroll to position [653, 0]
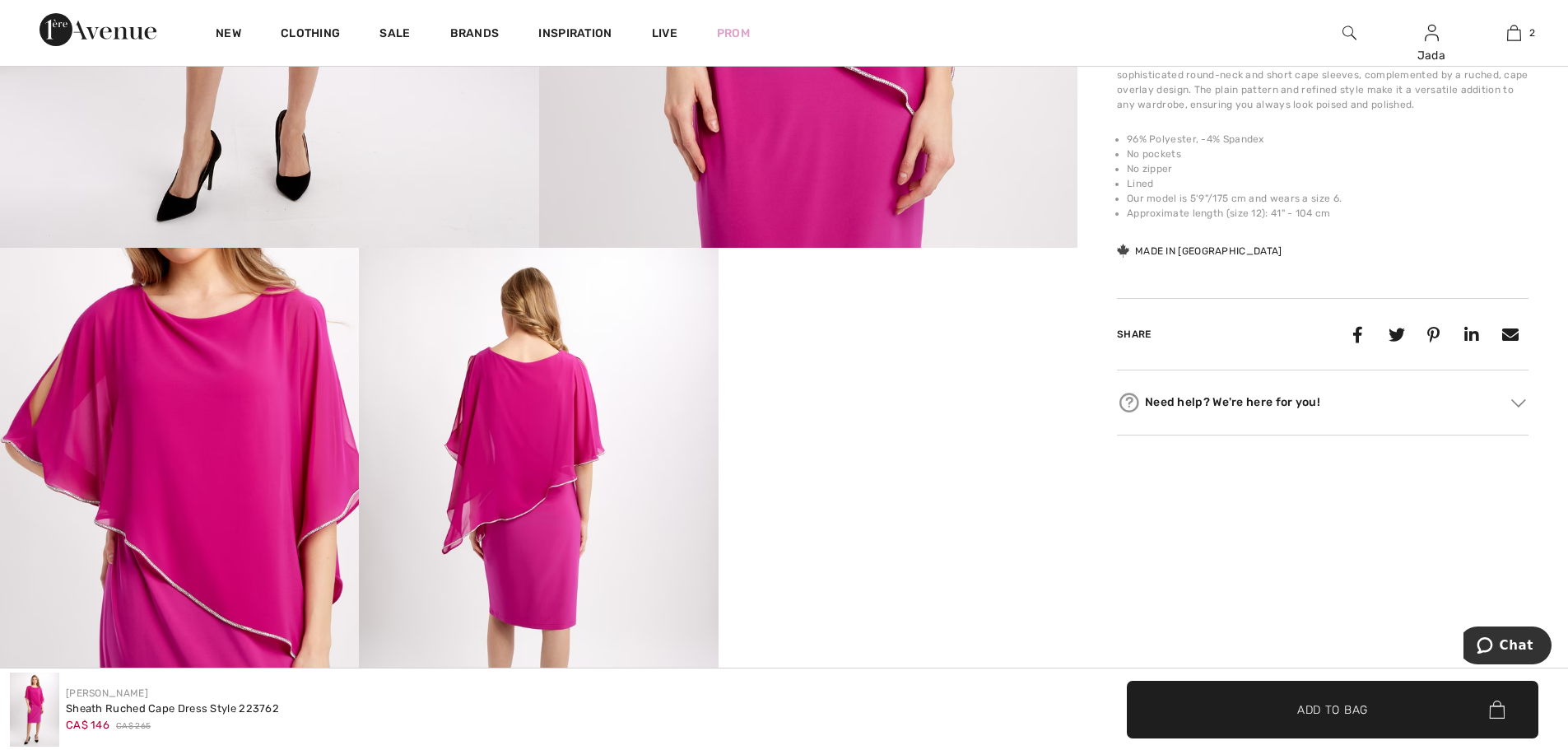
click at [567, 521] on img at bounding box center [539, 516] width 359 height 538
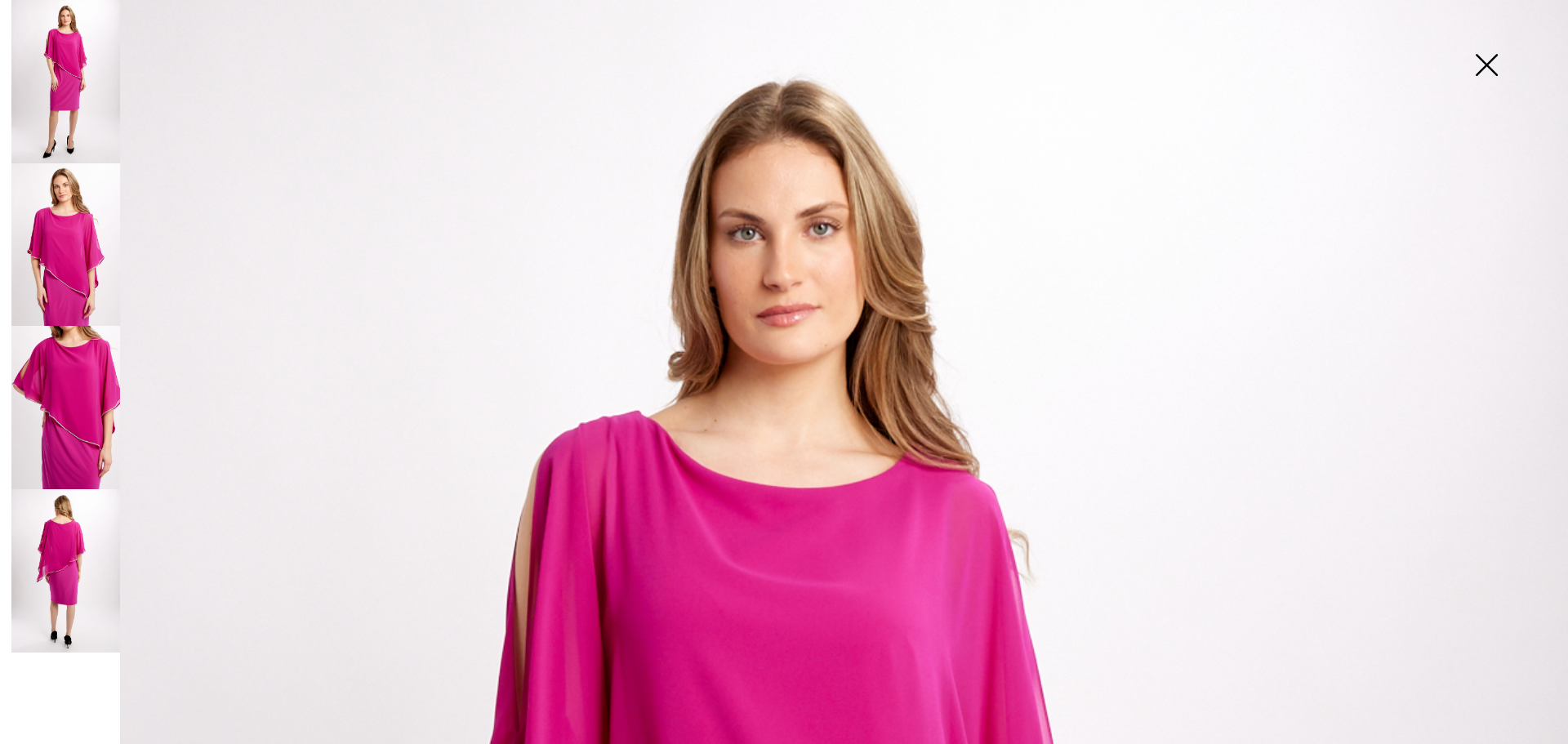
click at [75, 391] on img at bounding box center [65, 408] width 109 height 163
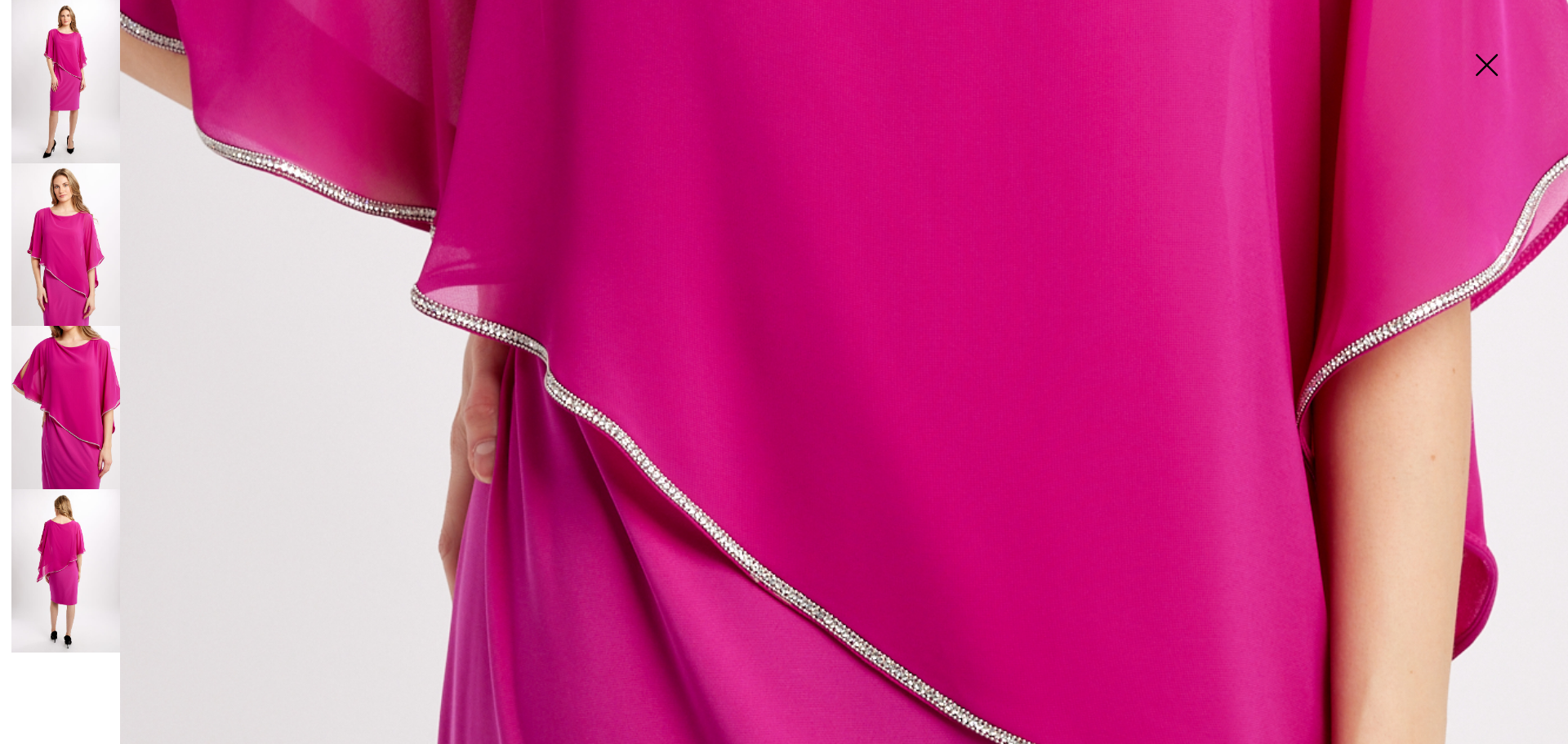
scroll to position [408, 0]
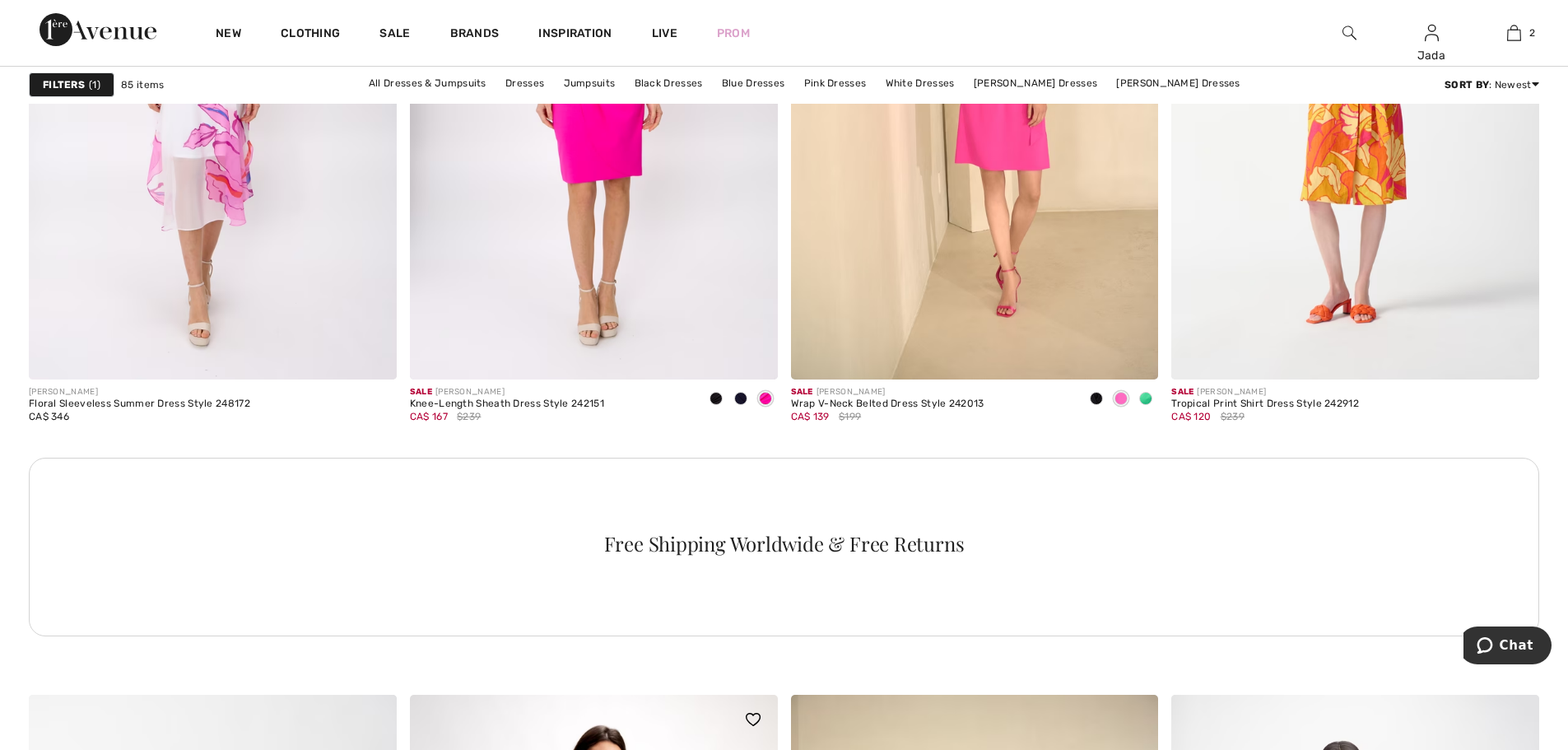
scroll to position [1811, 0]
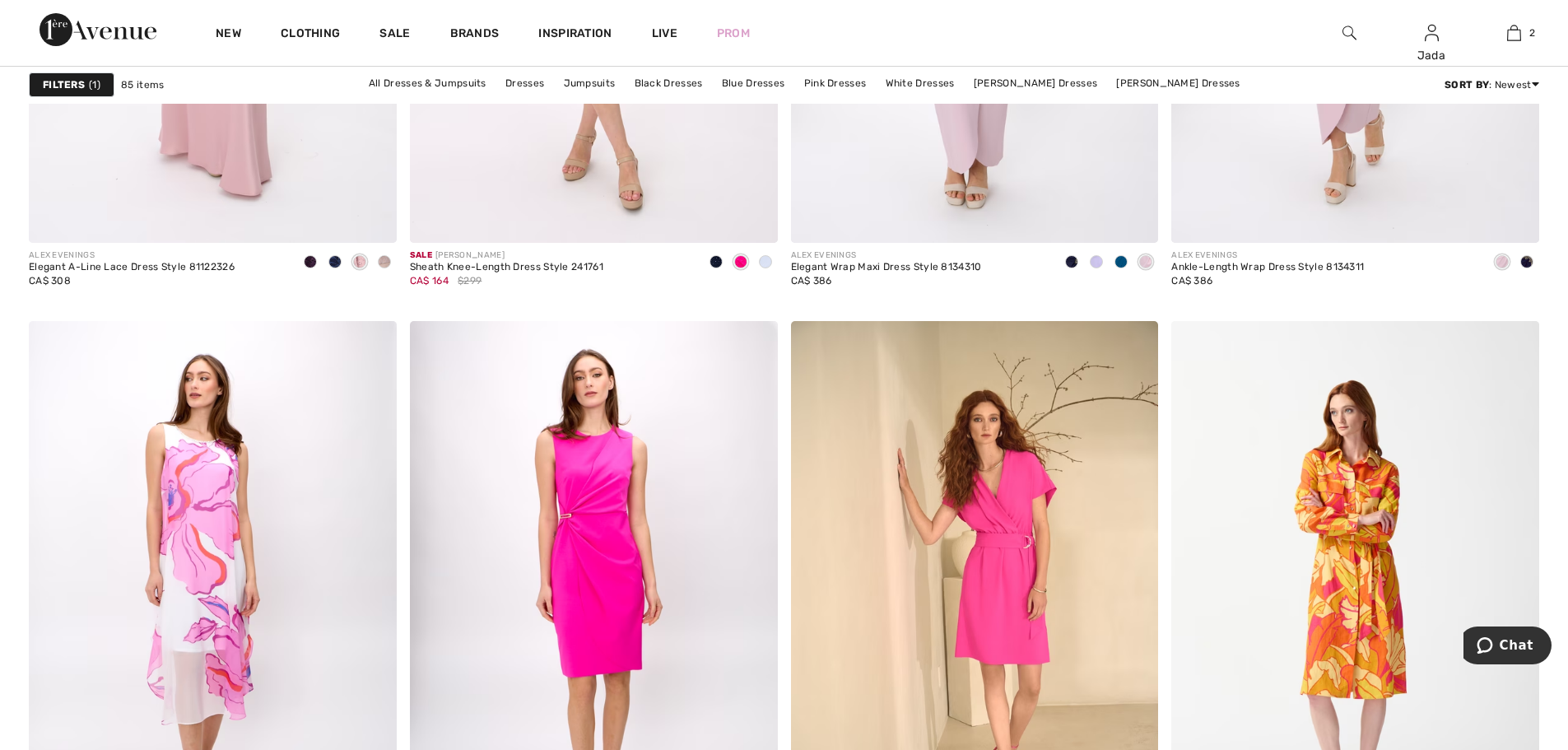
click at [56, 86] on strong "Filters" at bounding box center [64, 85] width 42 height 15
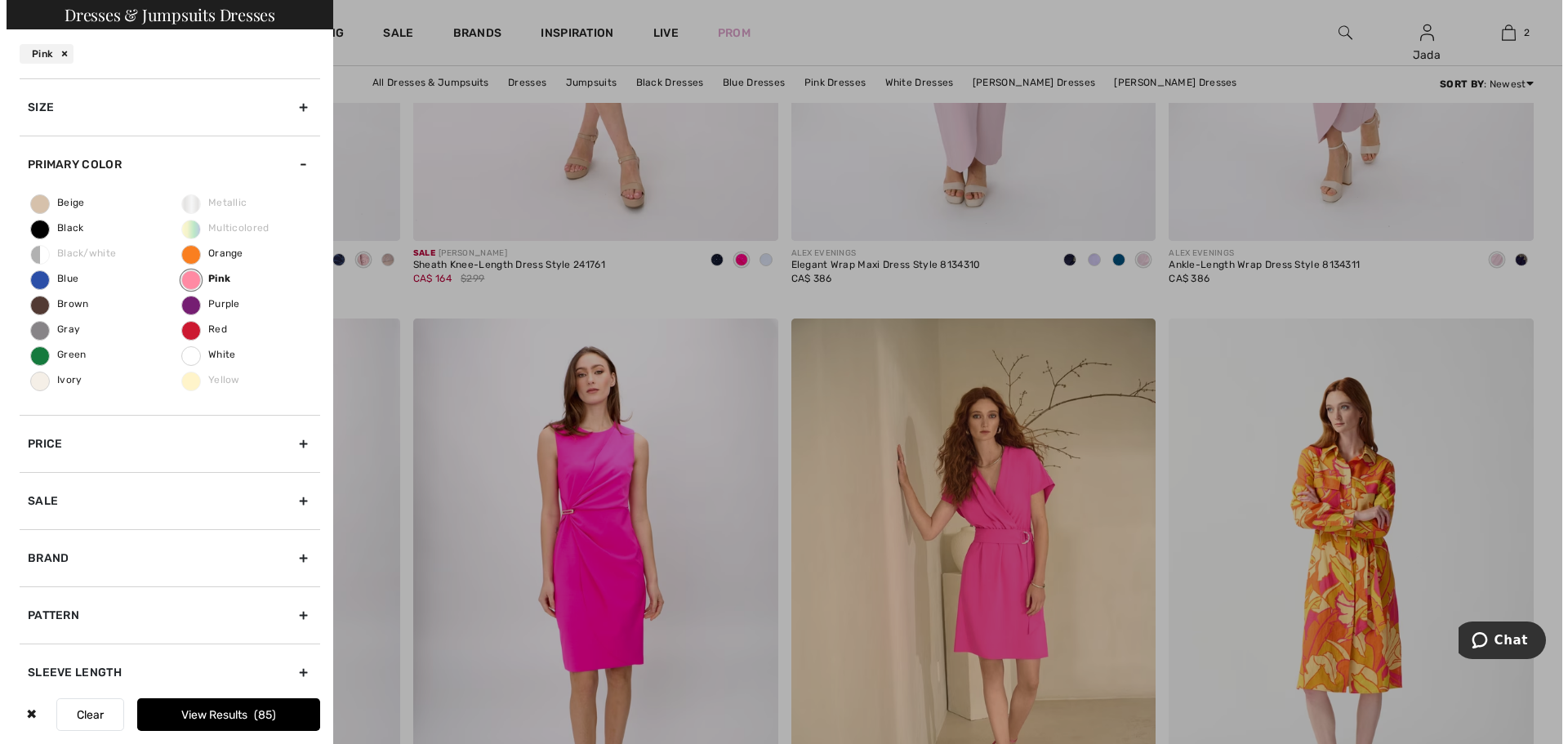
scroll to position [1806, 0]
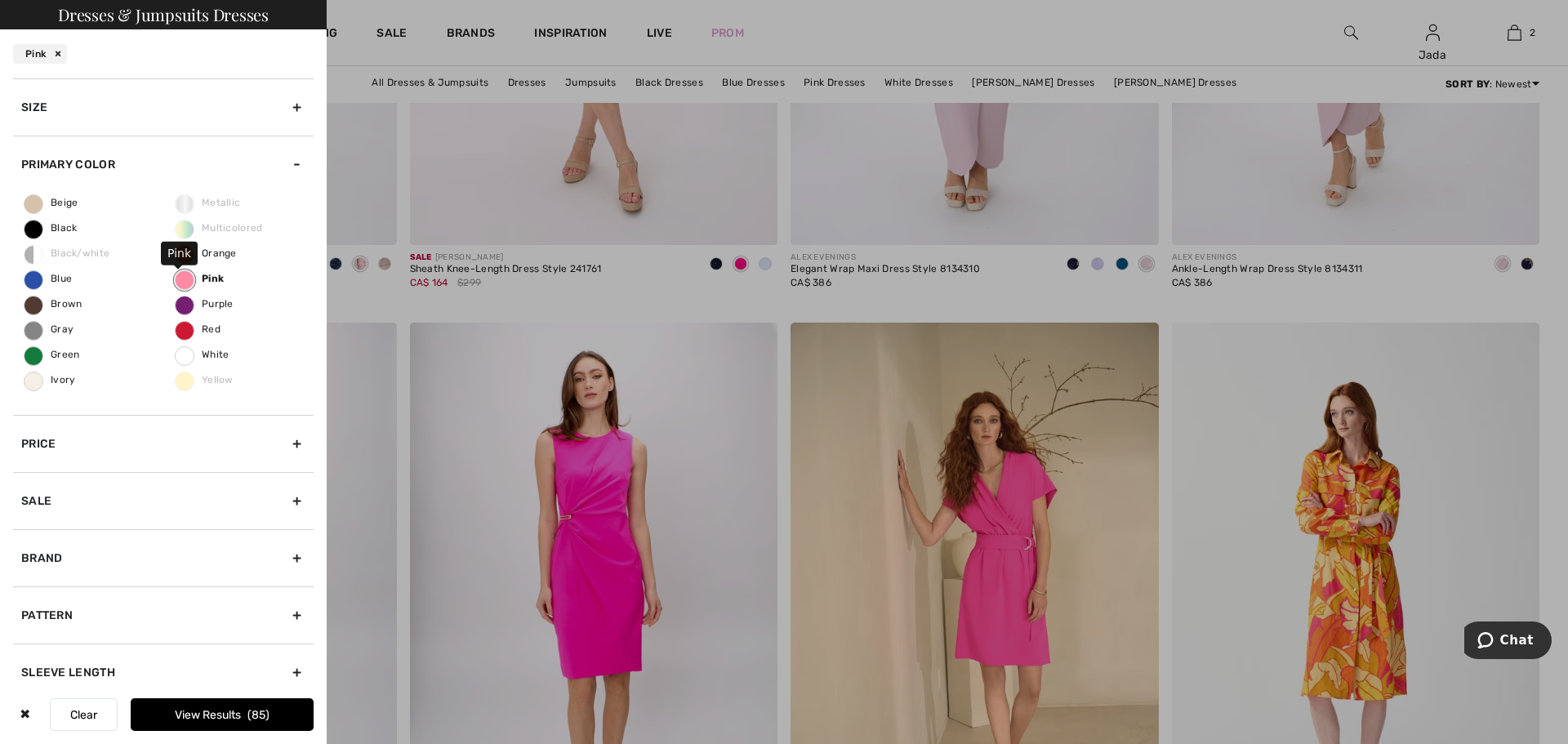
click at [181, 281] on label "Pink" at bounding box center [184, 280] width 20 height 20
click at [0, 0] on input "Pink" at bounding box center [0, 0] width 0 height 0
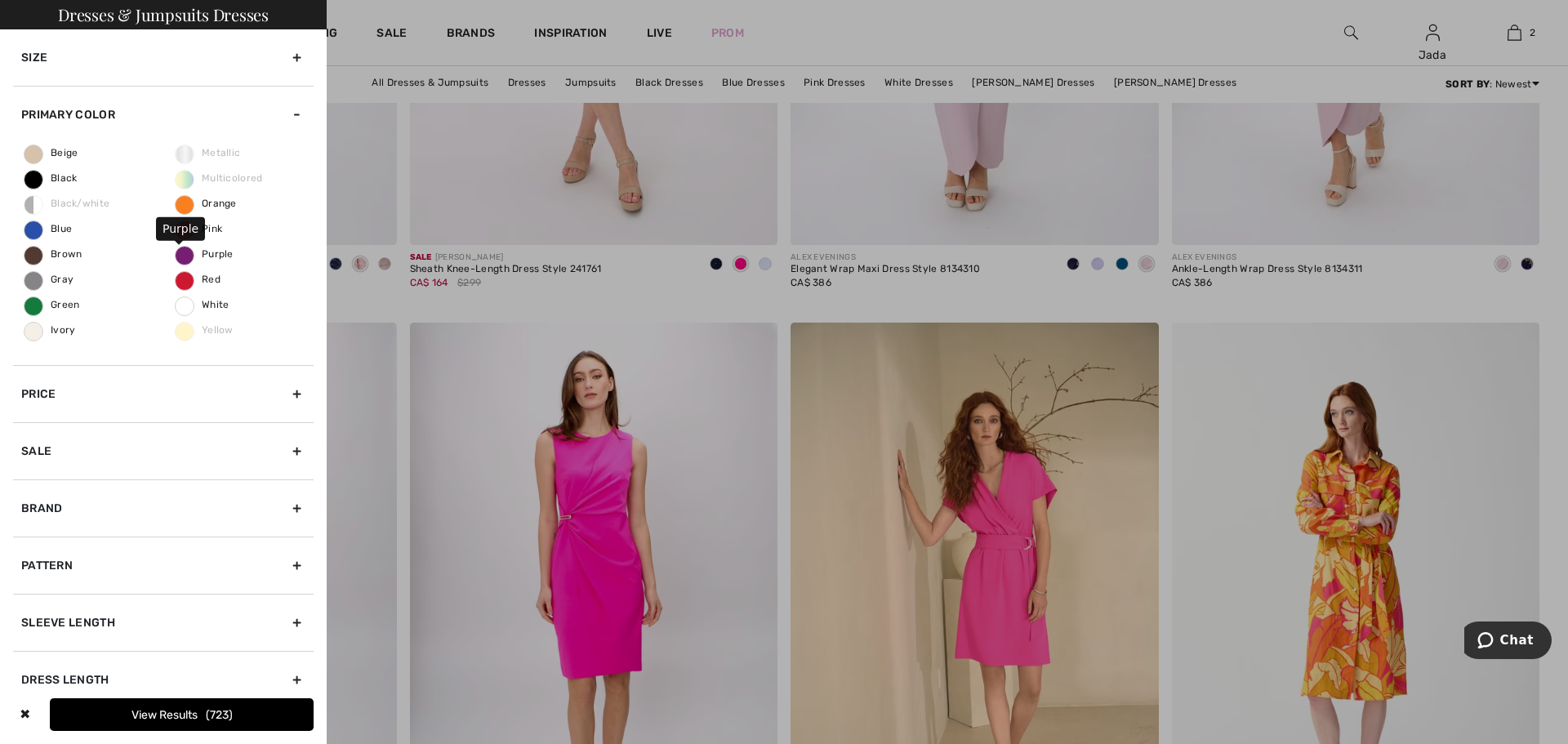
click at [177, 246] on label "Purple" at bounding box center [184, 255] width 20 height 20
click at [0, 0] on input "Purple" at bounding box center [0, 0] width 0 height 0
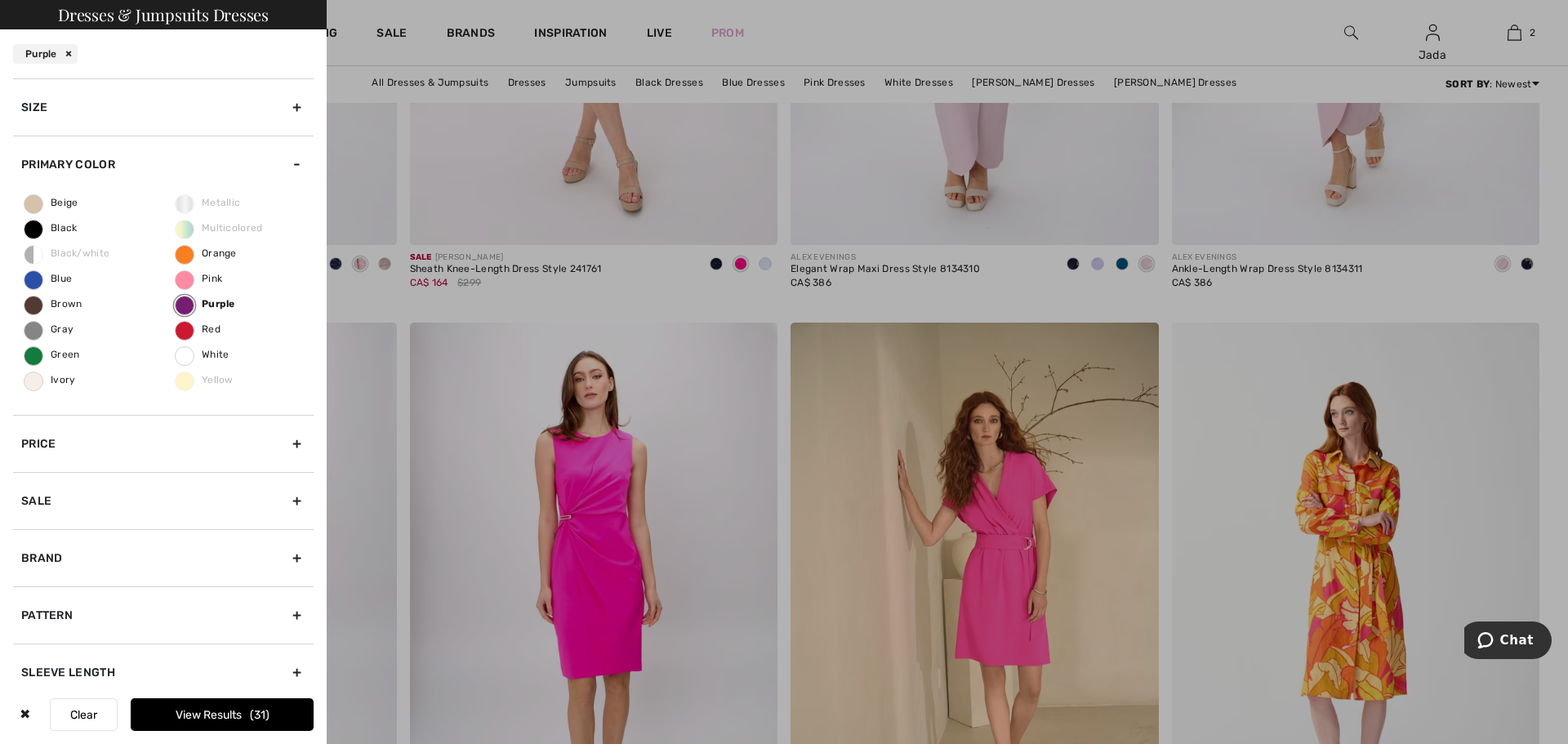
click at [250, 717] on button "View Results 31" at bounding box center [222, 715] width 183 height 32
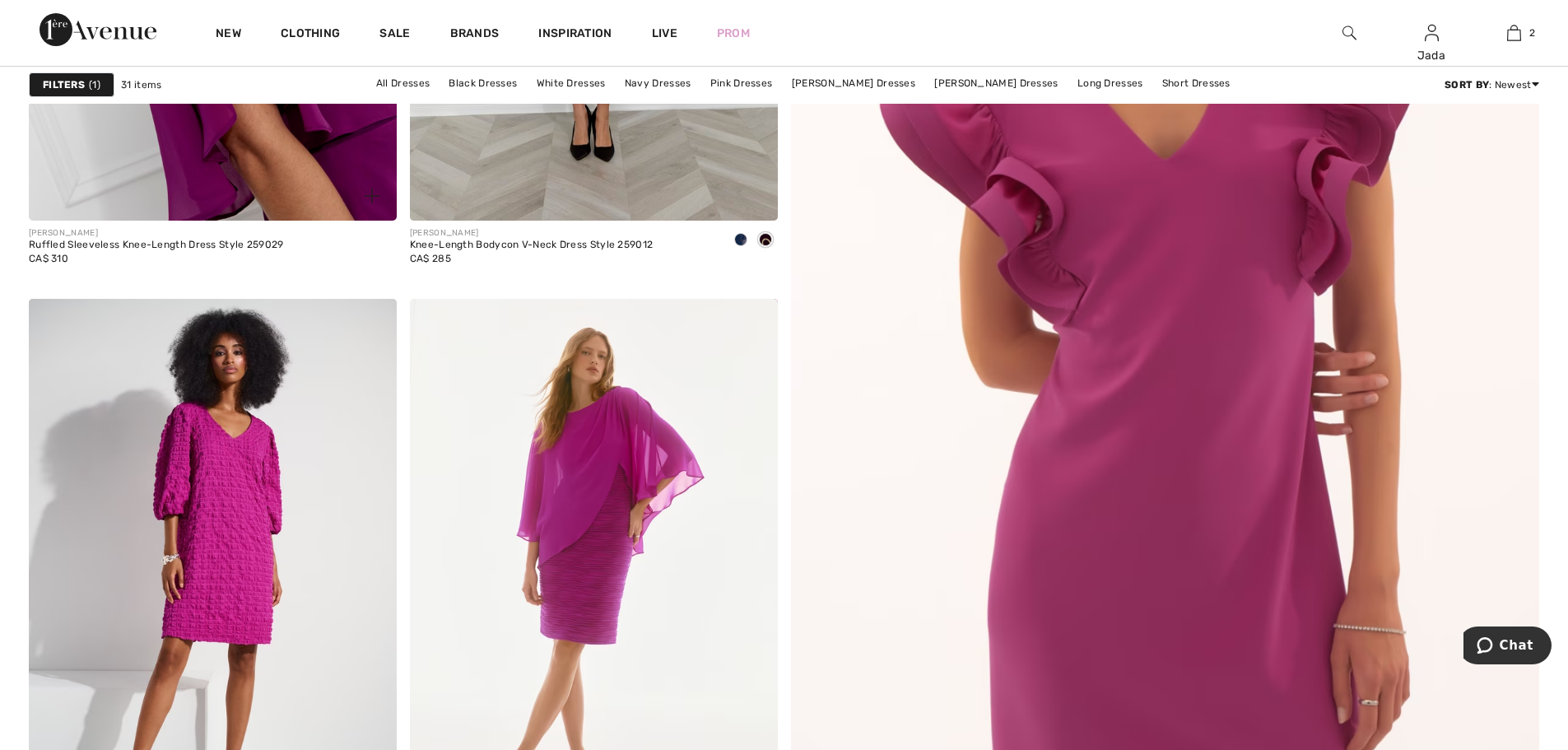
scroll to position [658, 0]
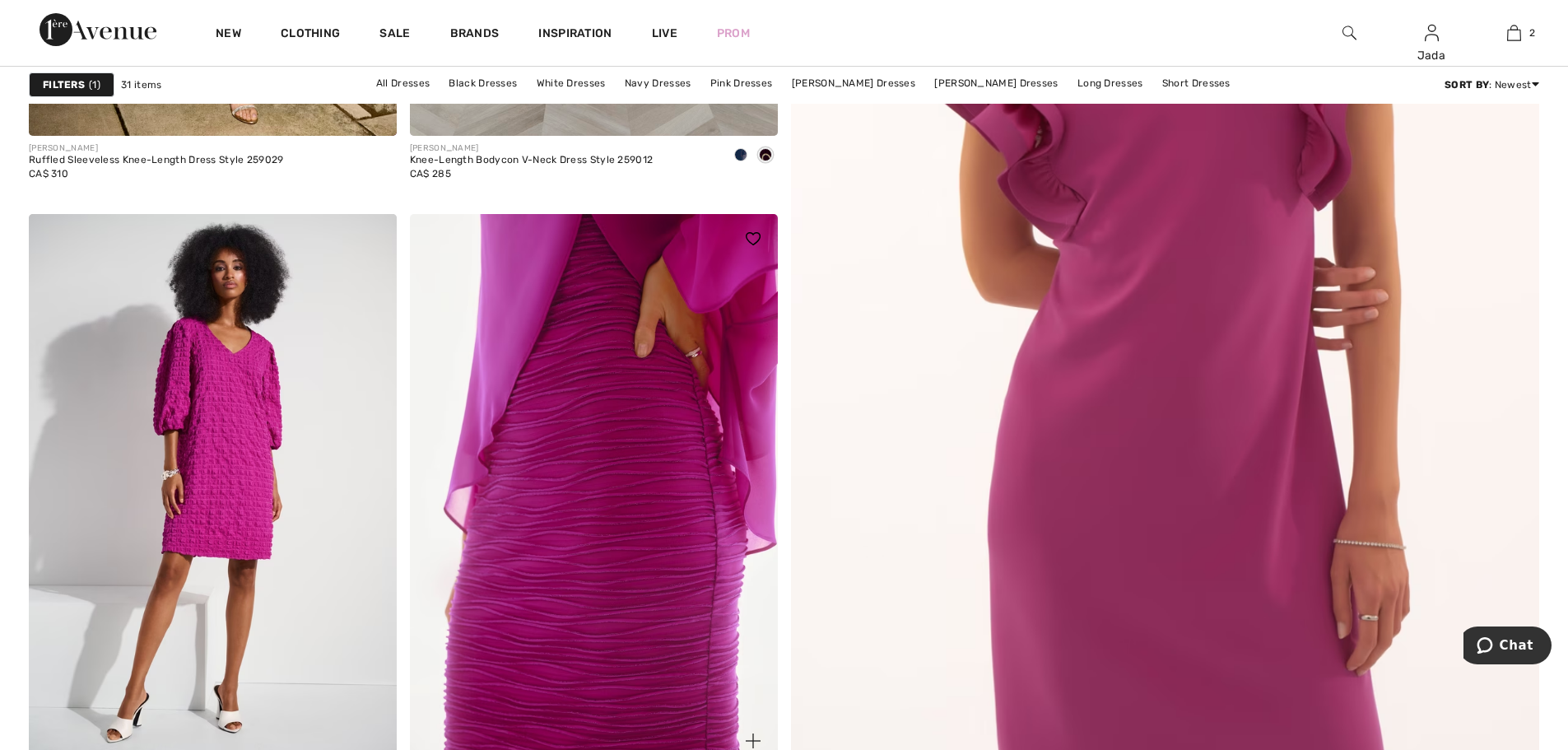
click at [584, 504] on img at bounding box center [593, 489] width 368 height 551
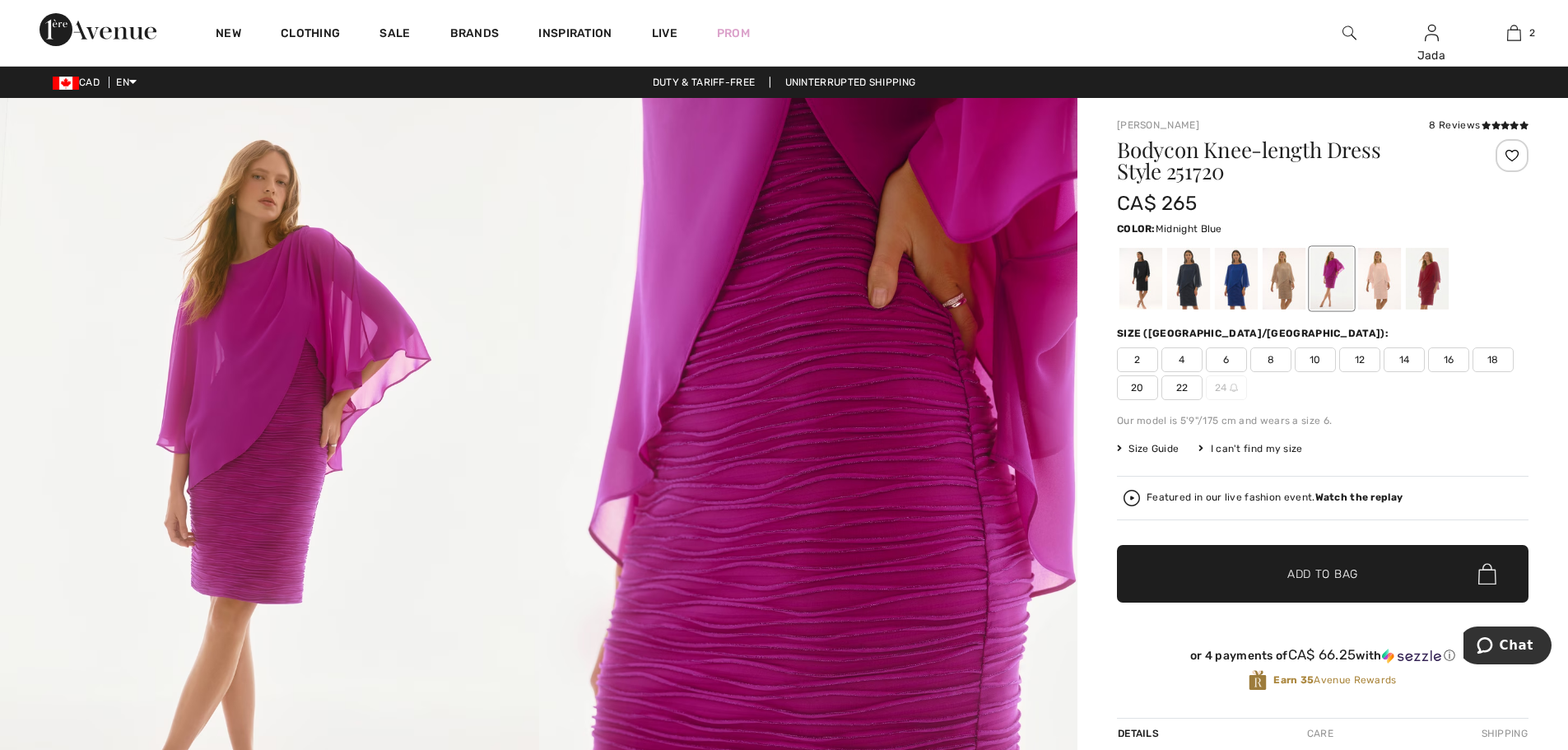
click at [1193, 278] on div at bounding box center [1189, 278] width 43 height 62
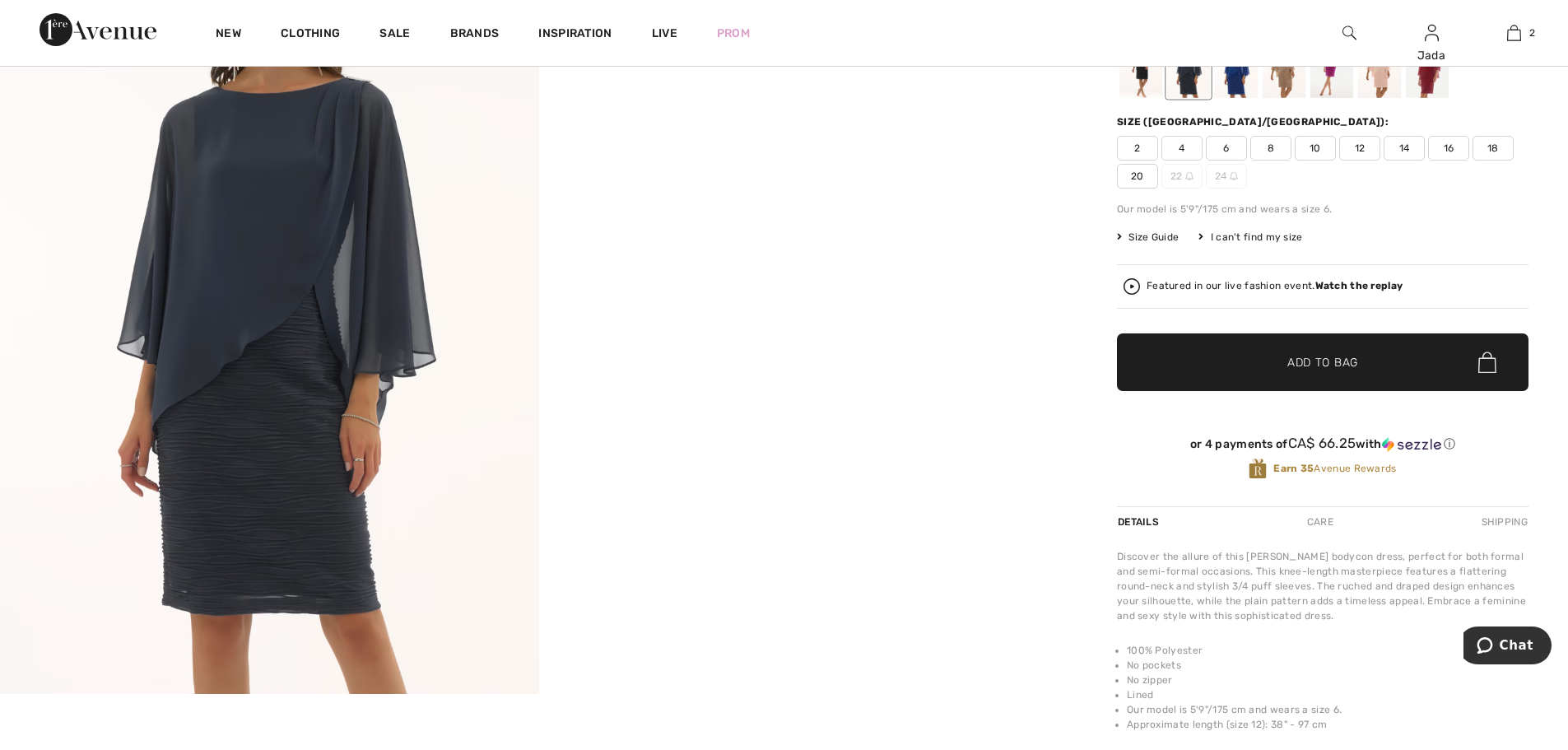
scroll to position [164, 0]
